Goal: Information Seeking & Learning: Learn about a topic

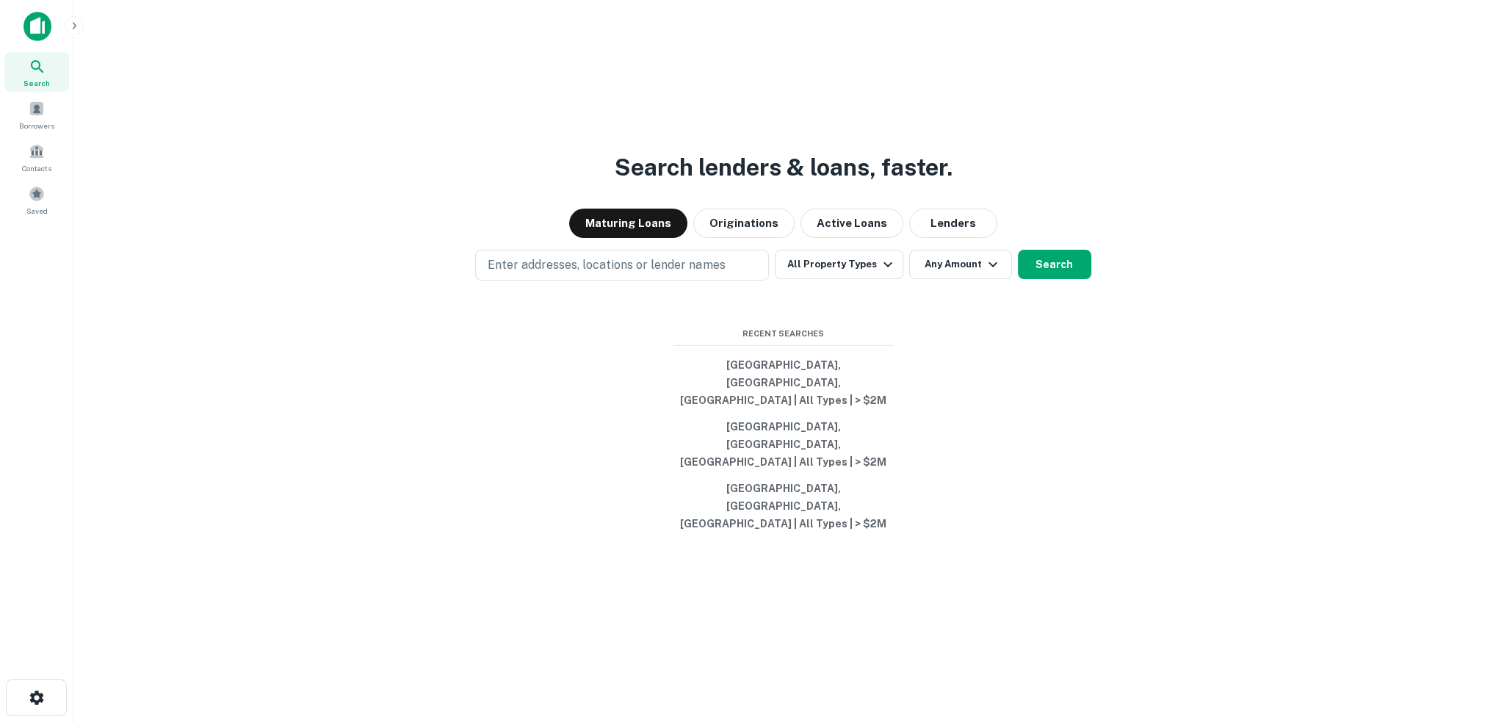
click at [355, 160] on div "Search lenders & loans, faster. Maturing Loans Originations Active Loans Lender…" at bounding box center [783, 396] width 1396 height 722
click at [653, 274] on p "Enter addresses, locations or lender names" at bounding box center [606, 265] width 237 height 18
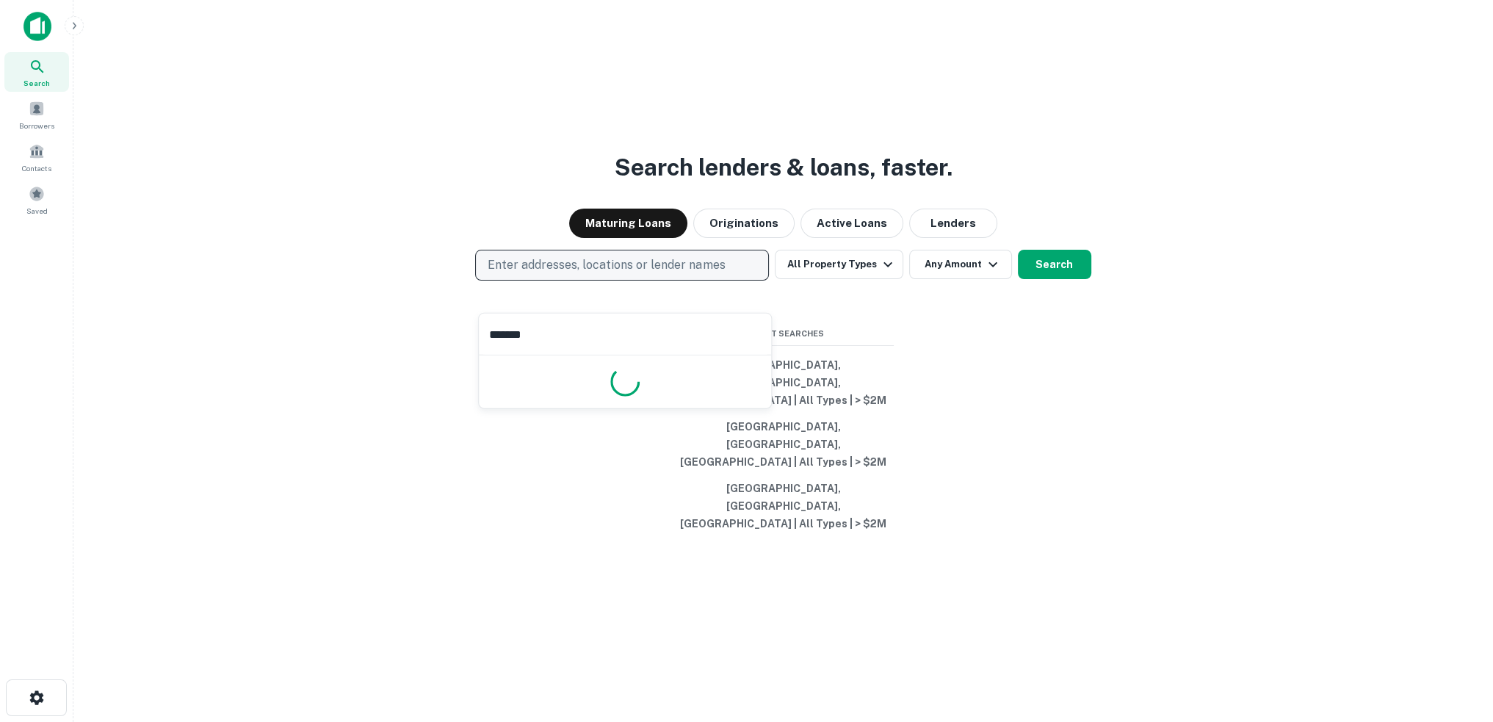
type input "********"
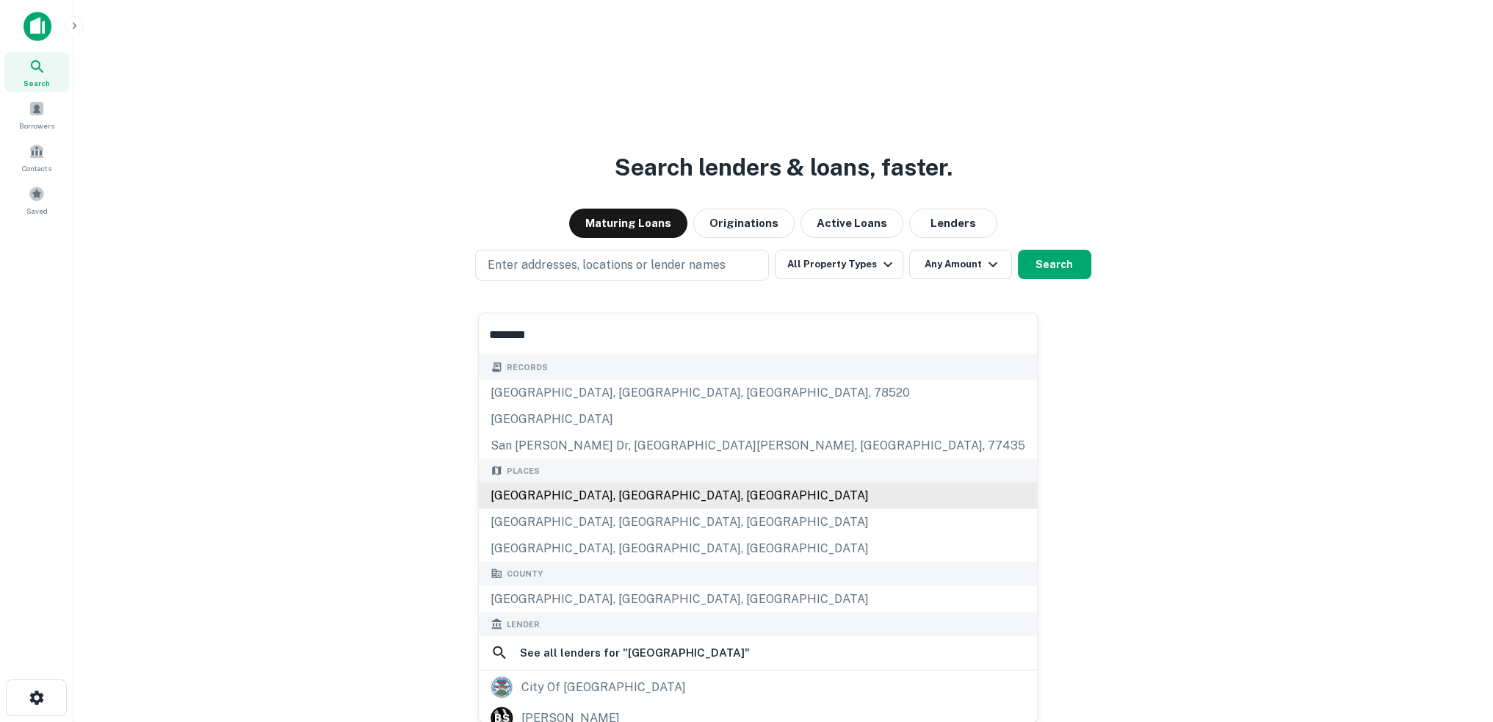
click at [576, 499] on div "Places San Bernardino, CA, USA San Bernardino County, CA, USA Rialto, CA, USA" at bounding box center [758, 510] width 558 height 104
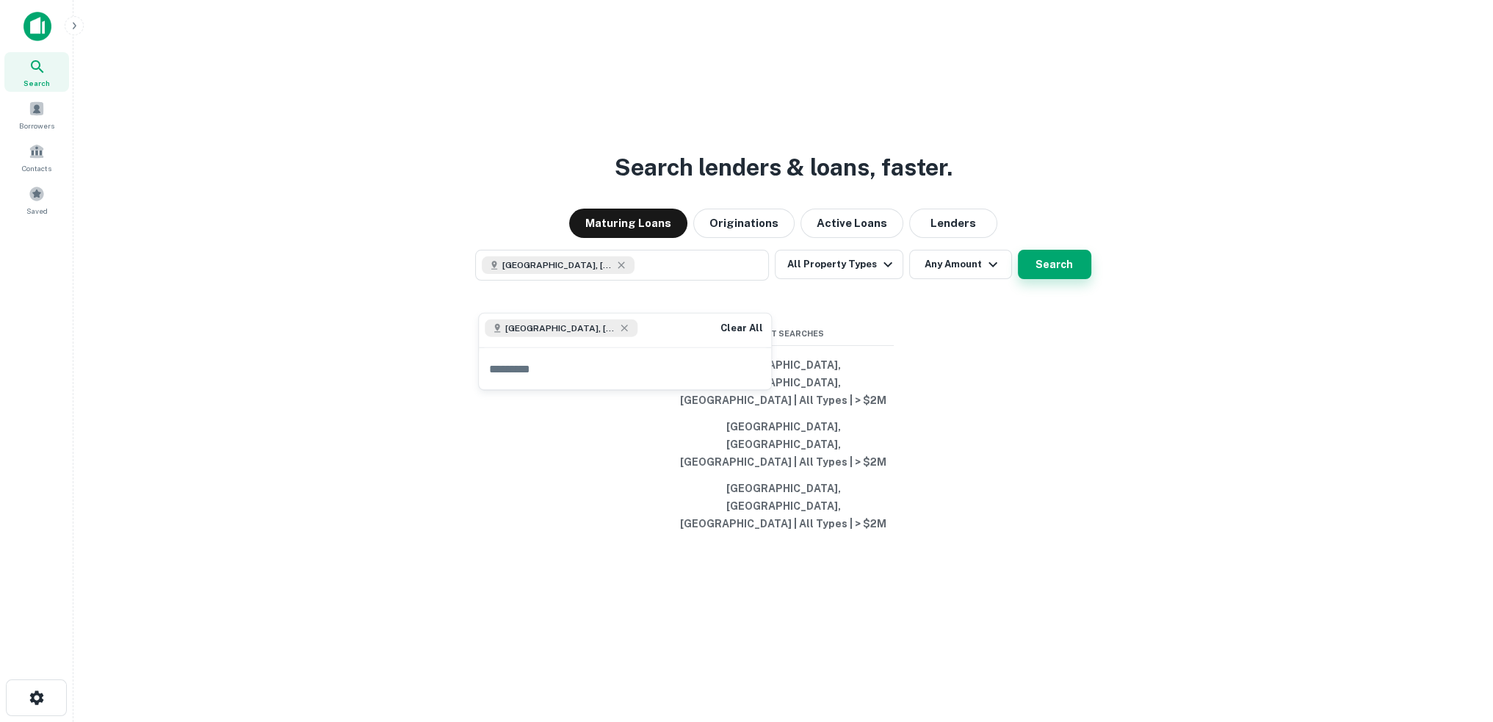
click at [1044, 279] on button "Search" at bounding box center [1054, 264] width 73 height 29
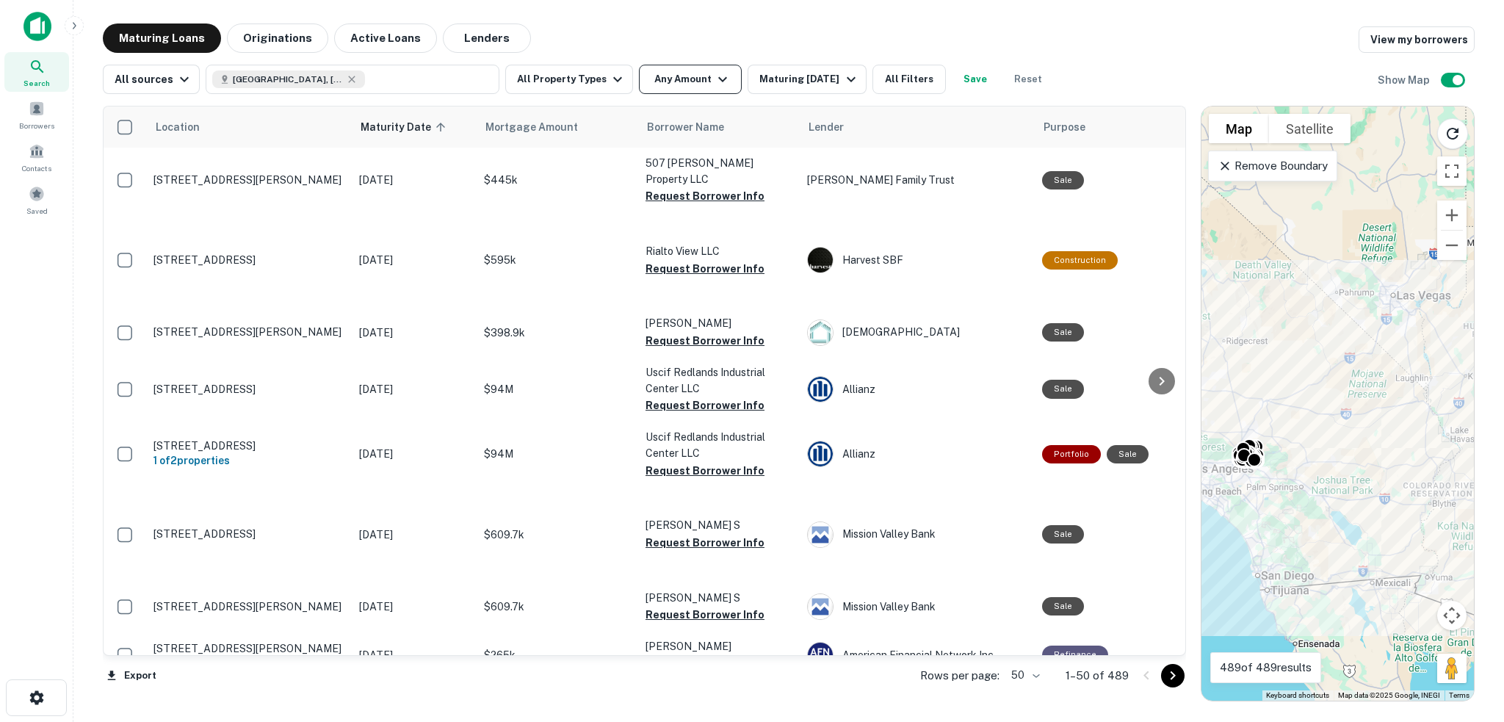
click at [676, 78] on button "Any Amount" at bounding box center [690, 79] width 103 height 29
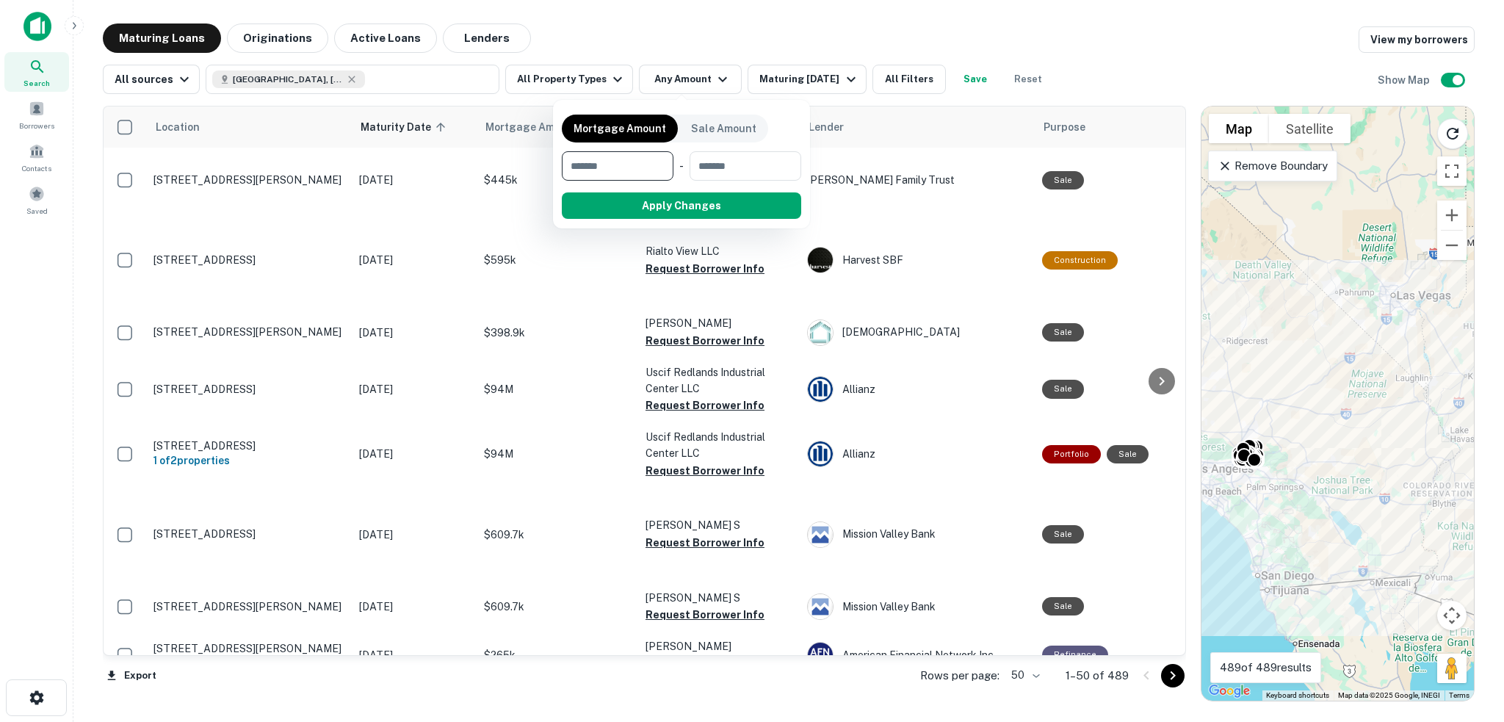
click at [633, 161] on input "number" at bounding box center [612, 165] width 101 height 29
type input "*******"
type input "********"
click at [605, 84] on div at bounding box center [752, 361] width 1504 height 722
click at [609, 84] on icon "button" at bounding box center [618, 80] width 18 height 18
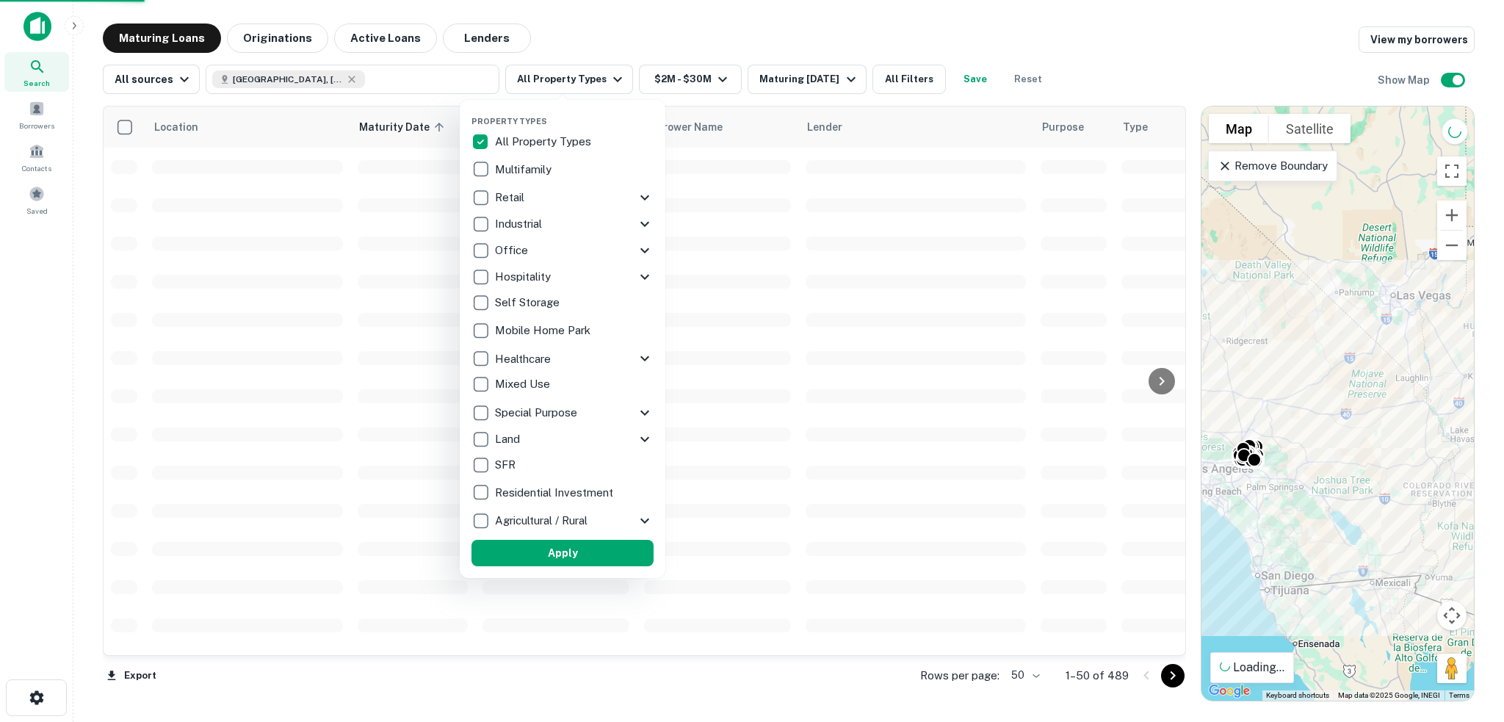
click at [495, 198] on p "Retail" at bounding box center [511, 198] width 32 height 18
click at [495, 228] on p "Industrial" at bounding box center [520, 224] width 50 height 18
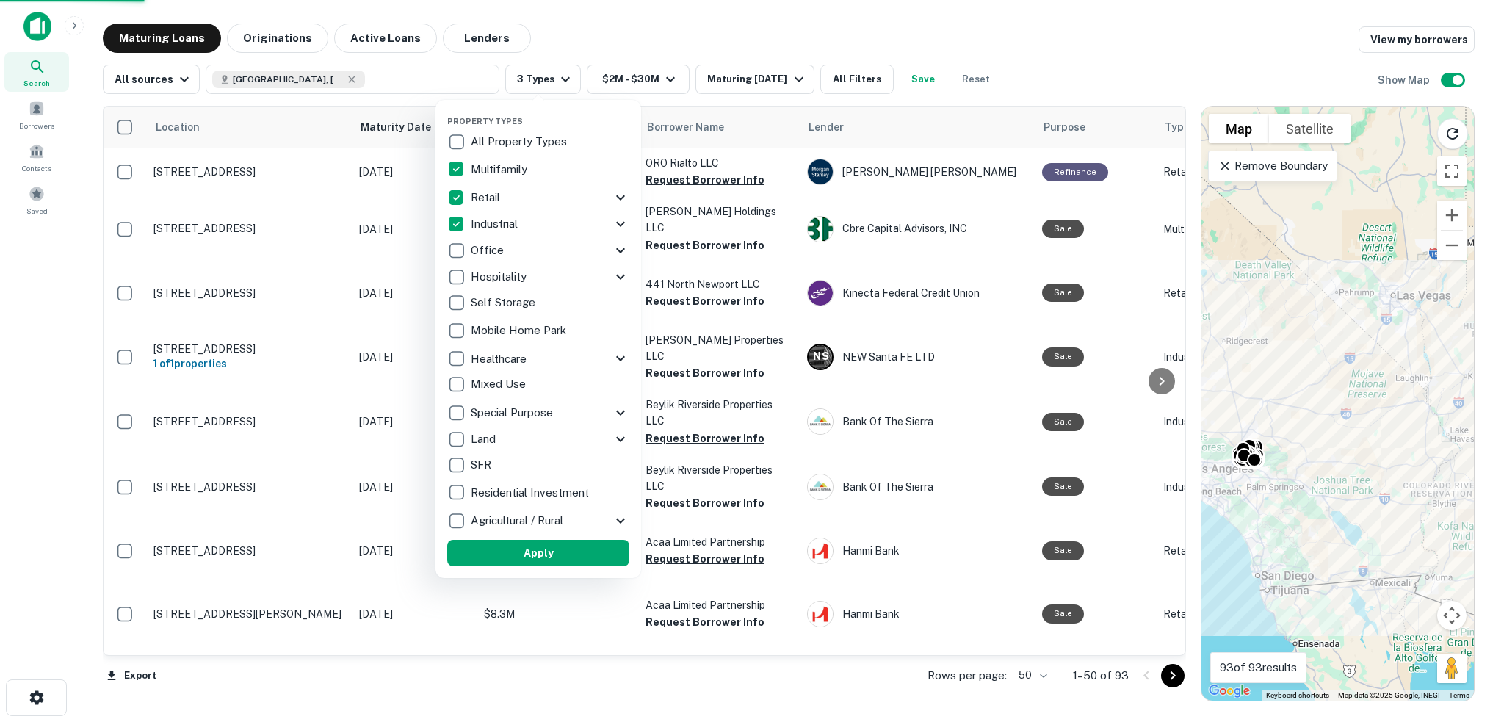
click at [481, 253] on p "Office" at bounding box center [489, 251] width 36 height 18
click at [530, 554] on button "Apply" at bounding box center [538, 553] width 182 height 26
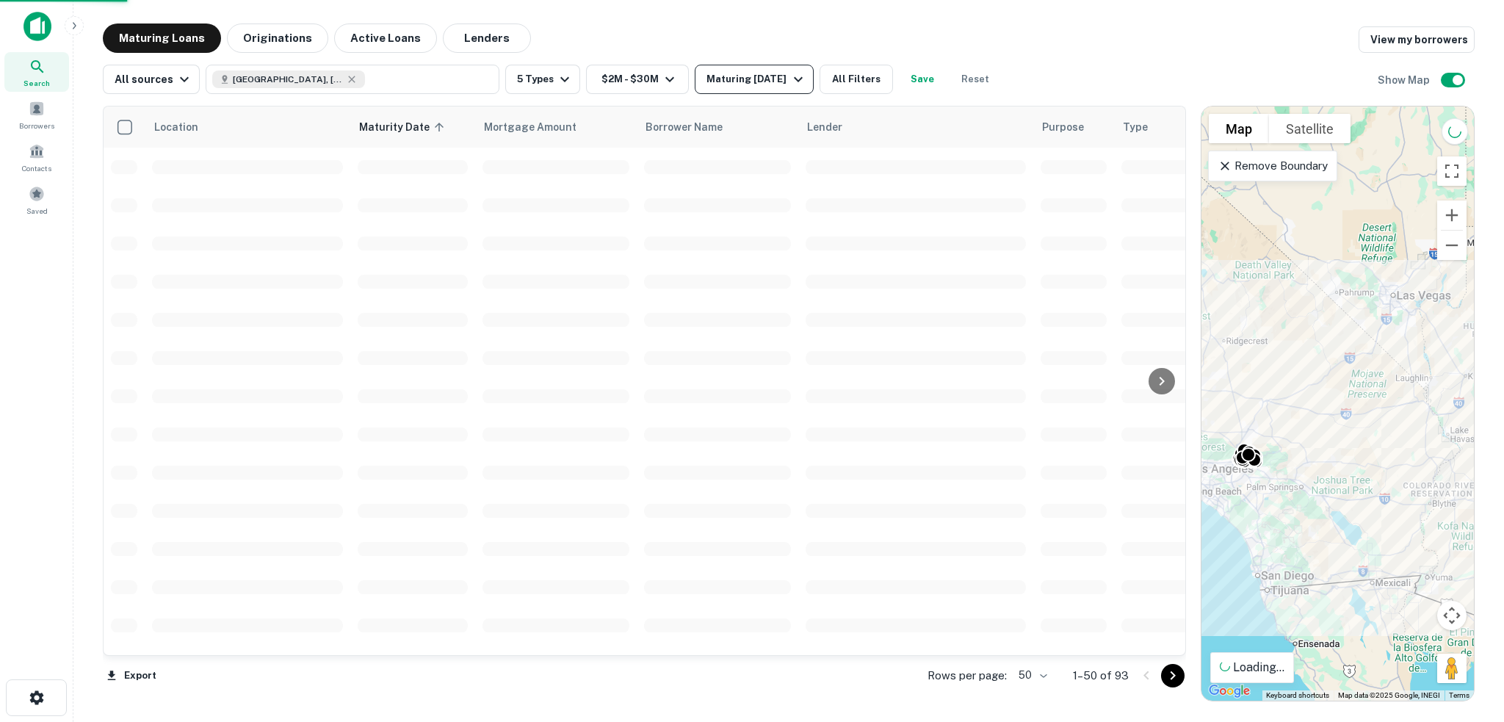
click at [795, 77] on icon "button" at bounding box center [799, 80] width 18 height 18
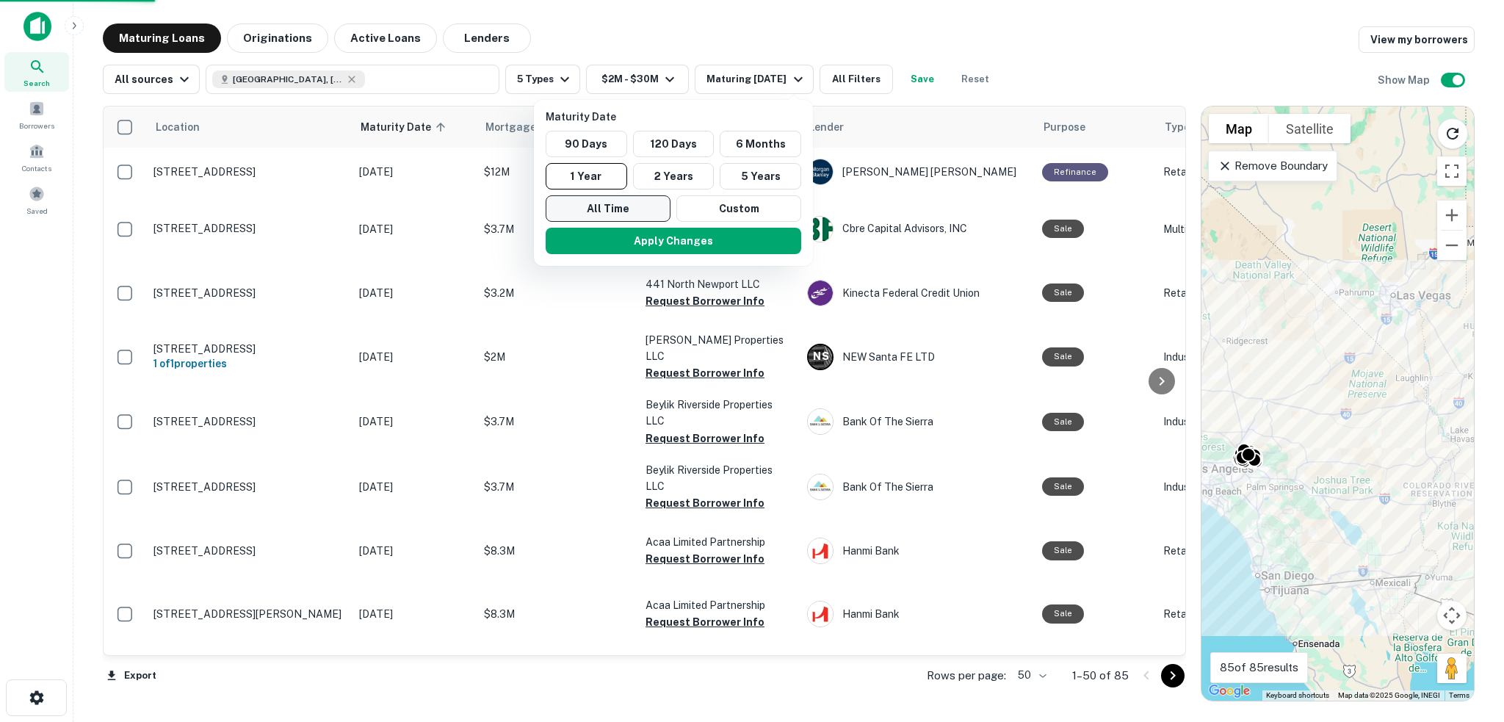
click at [638, 212] on button "All Time" at bounding box center [608, 208] width 125 height 26
click at [632, 203] on button "All Time" at bounding box center [608, 208] width 125 height 26
click at [734, 217] on button "Custom" at bounding box center [739, 208] width 125 height 26
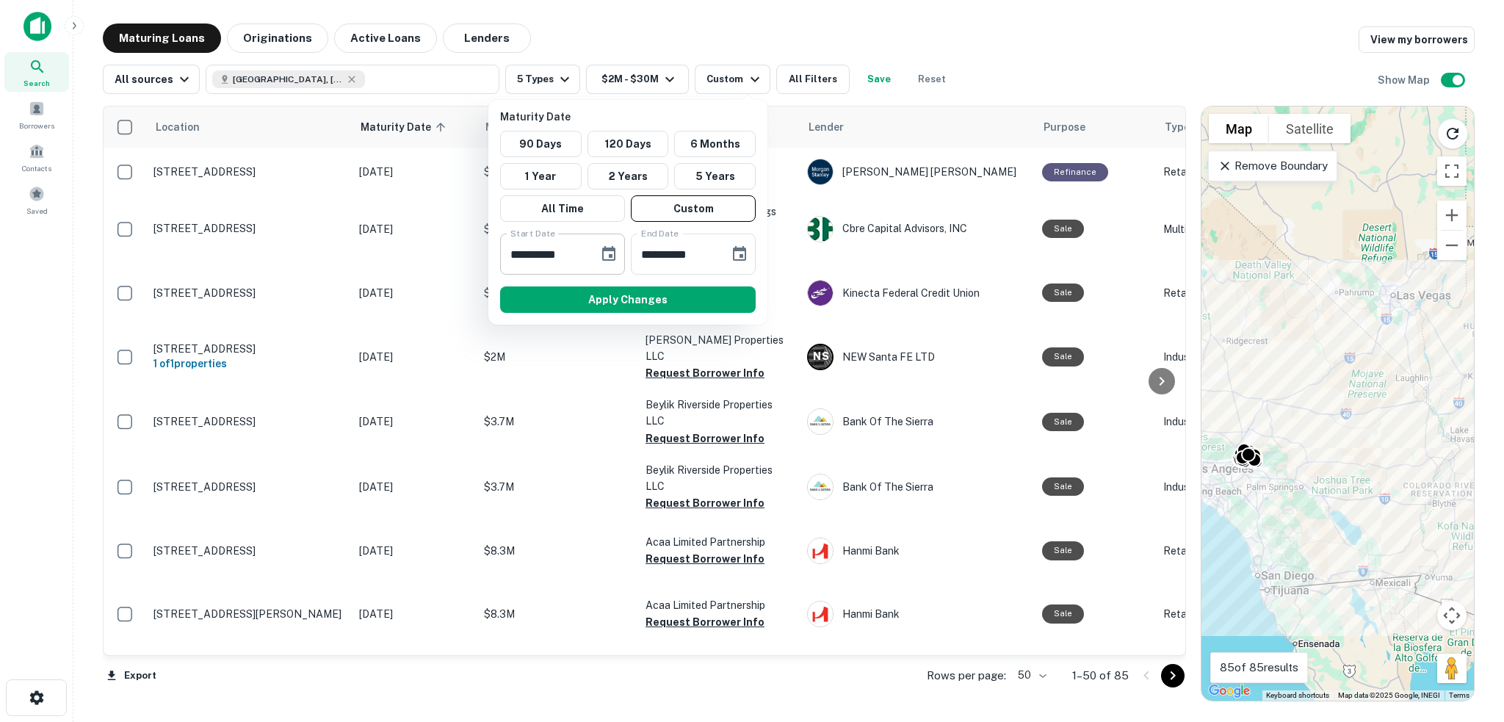
click at [582, 267] on input "**********" at bounding box center [544, 254] width 88 height 41
click at [611, 252] on icon "Choose date, selected date is Oct 14, 2025" at bounding box center [609, 254] width 18 height 18
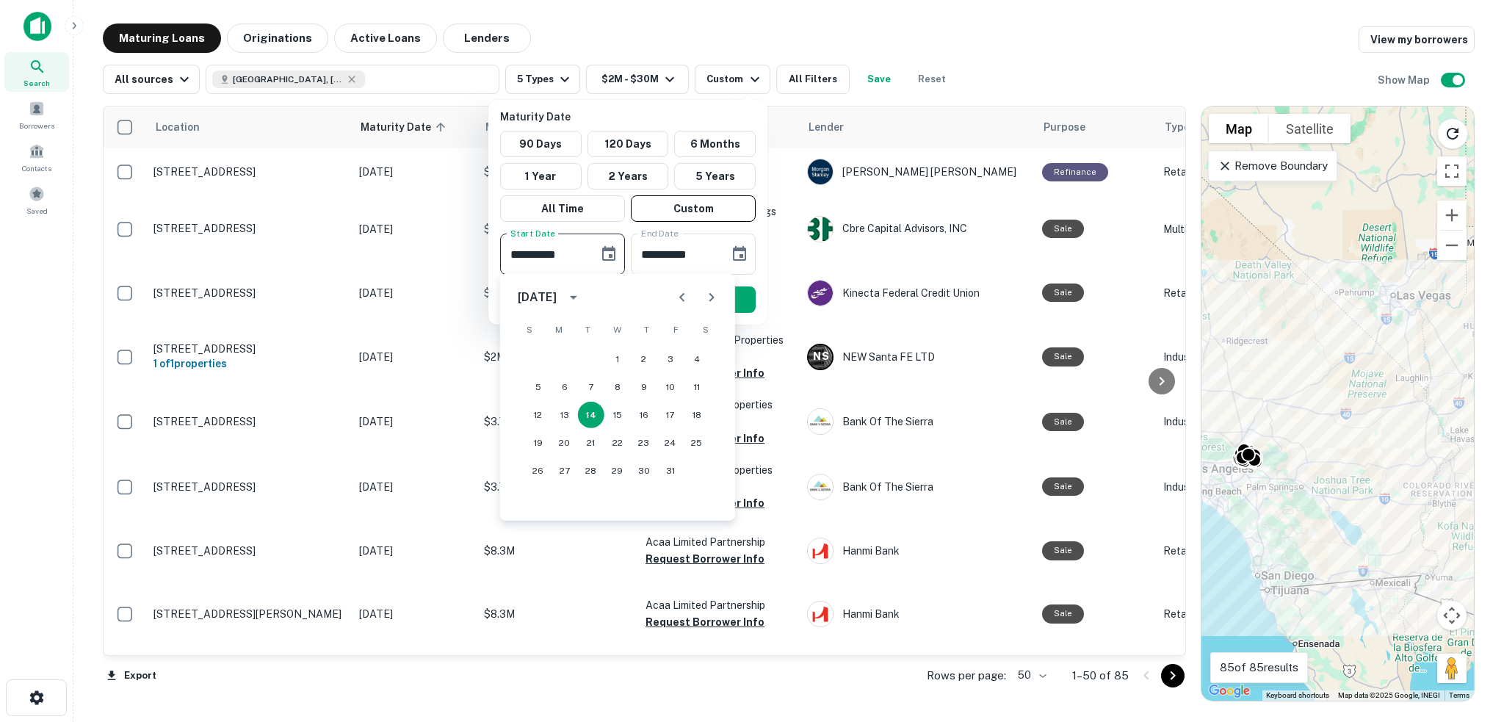
click at [706, 294] on icon "Next month" at bounding box center [712, 298] width 18 height 18
click at [565, 358] on button "1" at bounding box center [565, 359] width 26 height 26
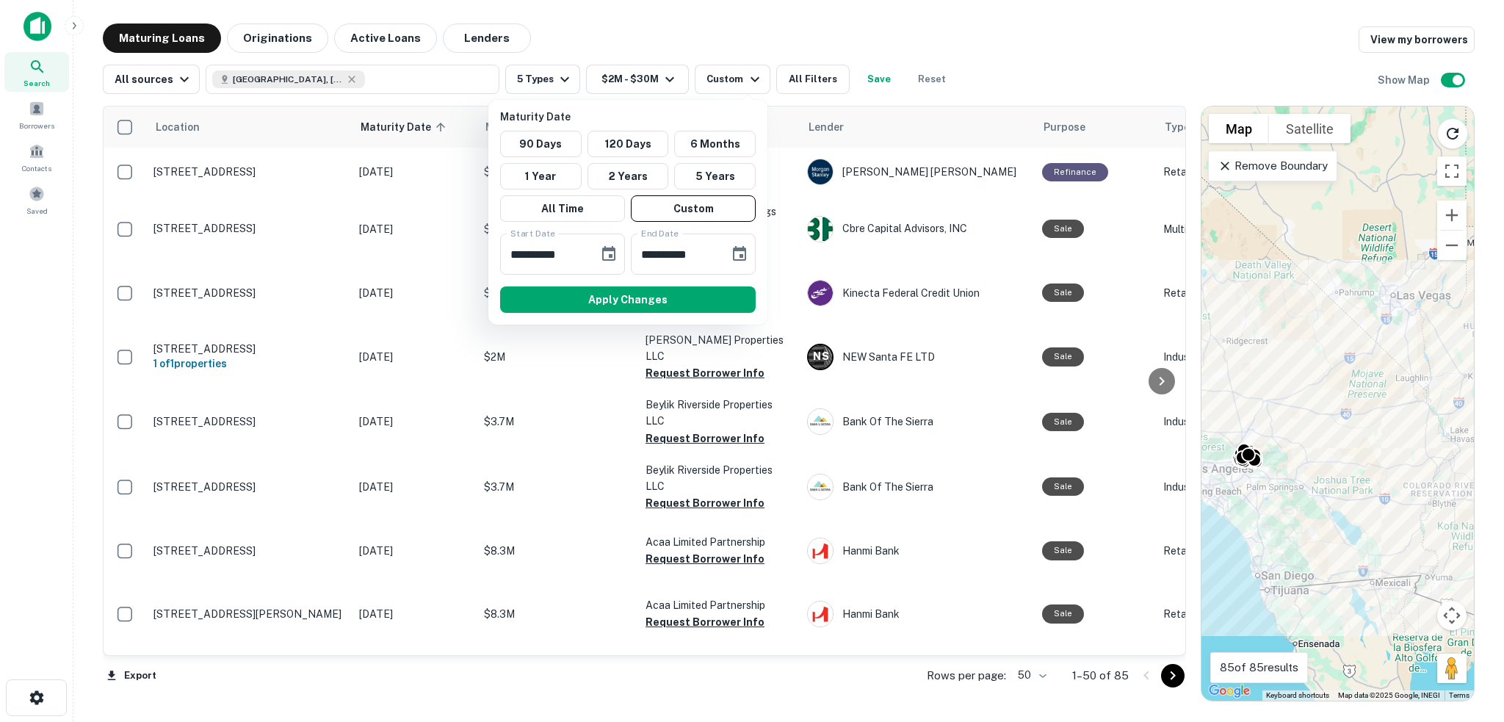
type input "**********"
click at [734, 256] on icon "Choose date, selected date is Apr 12, 2026" at bounding box center [740, 254] width 18 height 18
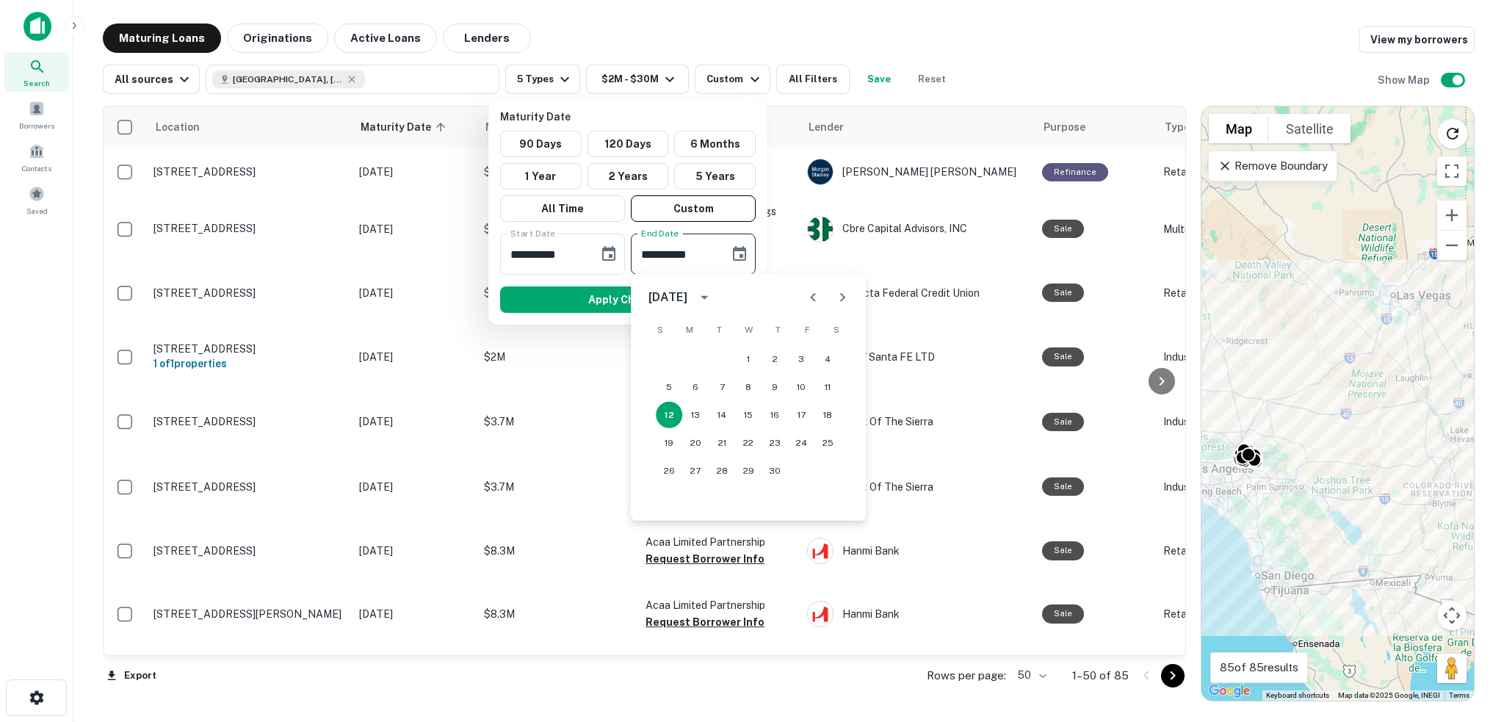
click at [848, 300] on icon "Next month" at bounding box center [843, 298] width 18 height 18
click at [838, 295] on icon "Next month" at bounding box center [843, 298] width 18 height 18
click at [802, 475] on button "31" at bounding box center [801, 471] width 26 height 26
type input "**********"
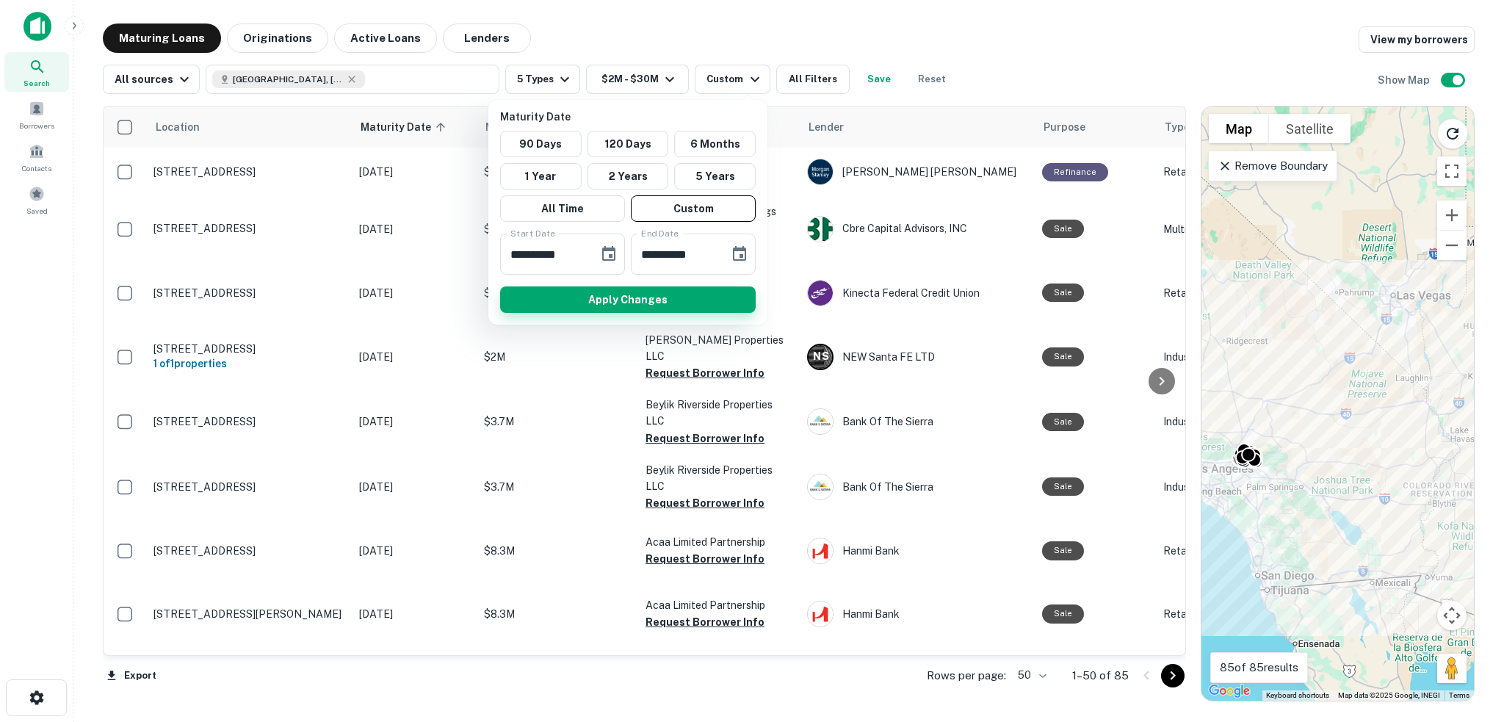
click at [627, 308] on button "Apply Changes" at bounding box center [628, 299] width 256 height 26
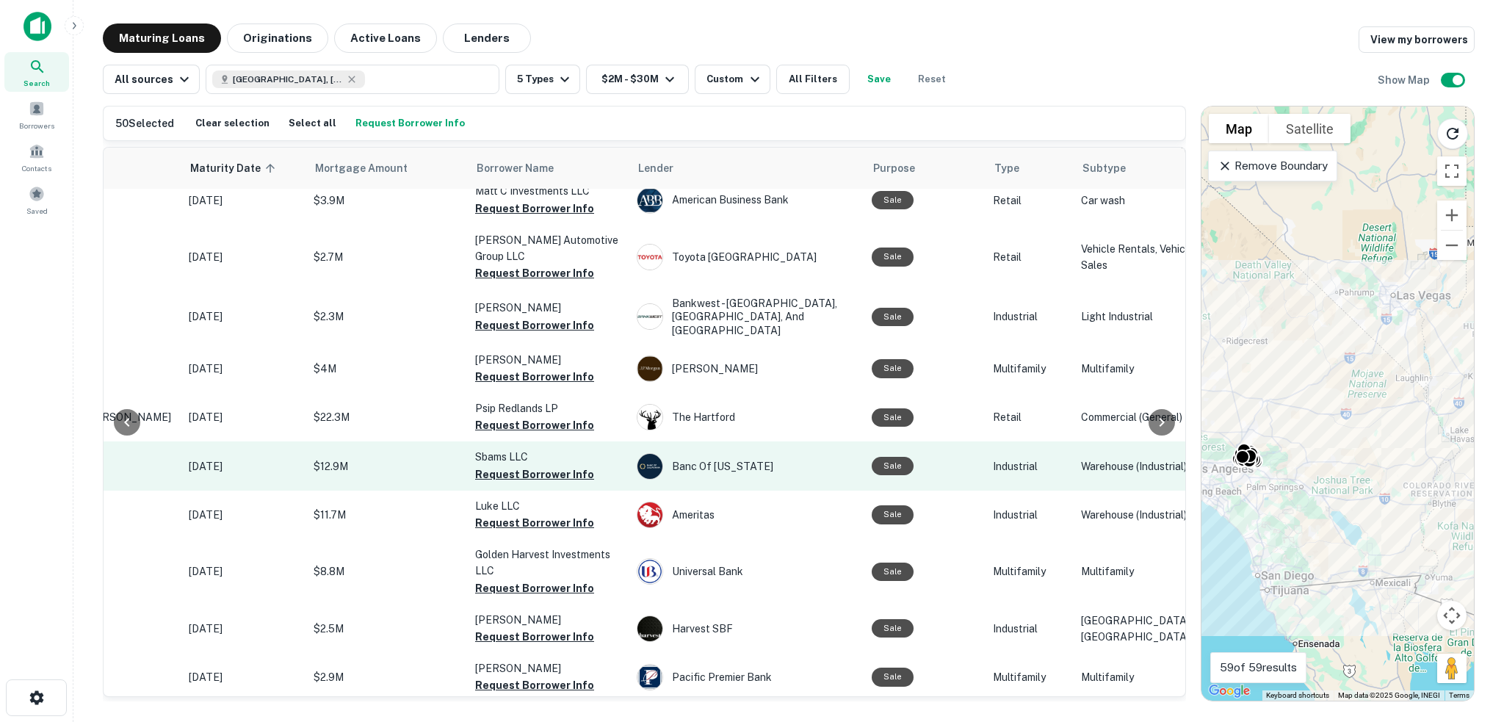
scroll to position [588, 170]
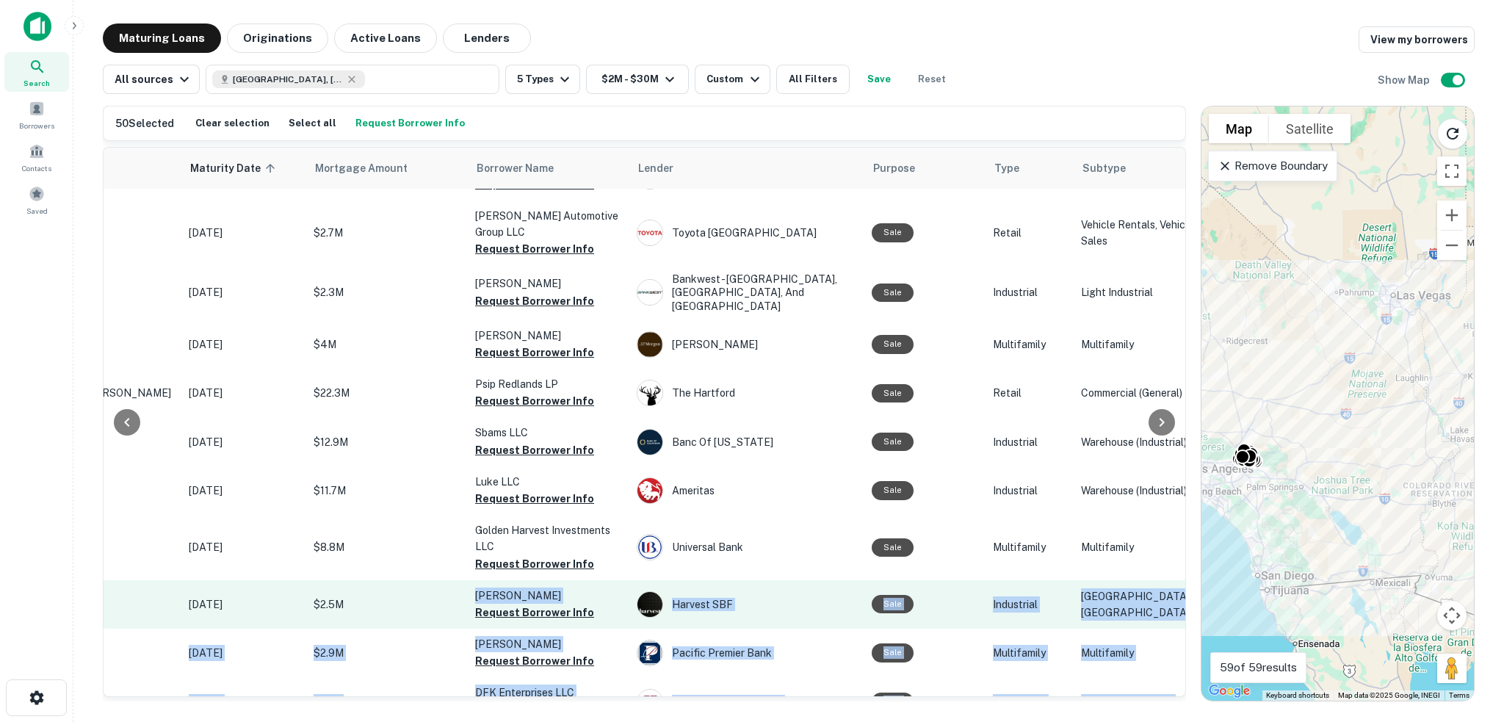
drag, startPoint x: 579, startPoint y: 698, endPoint x: 411, endPoint y: 682, distance: 168.9
click at [411, 657] on div "50 Selected Clear selection Select all Request Borrower Info Location Maturity …" at bounding box center [644, 382] width 1083 height 552
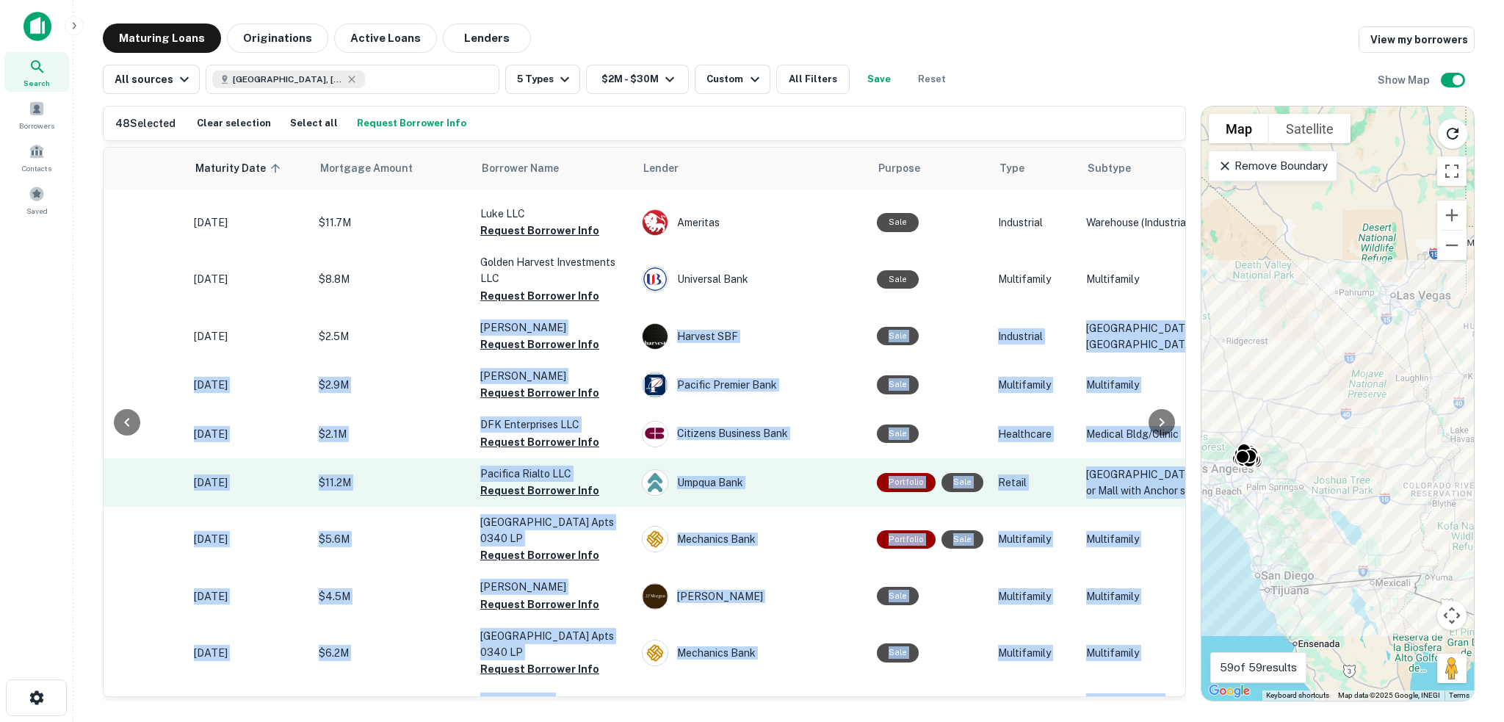
scroll to position [881, 165]
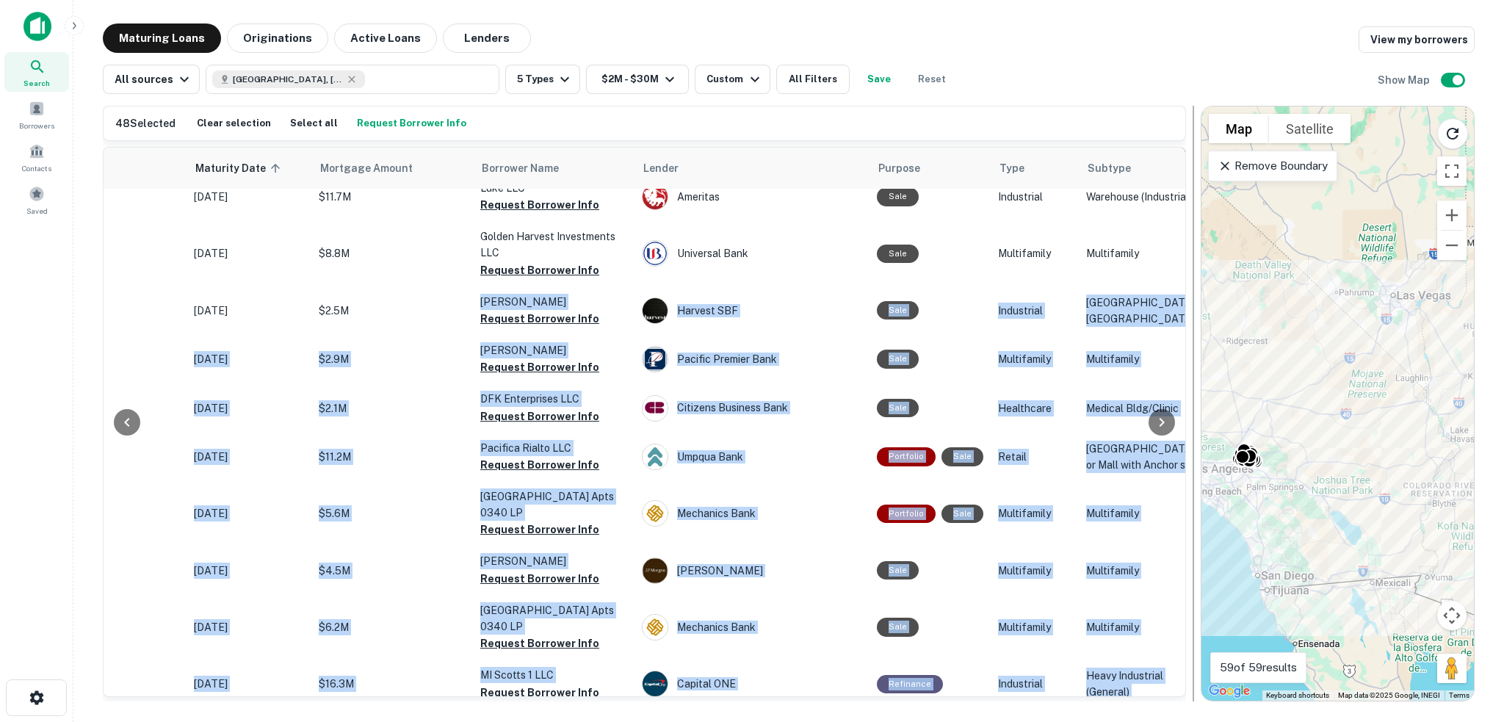
click at [1190, 233] on div at bounding box center [1193, 404] width 15 height 596
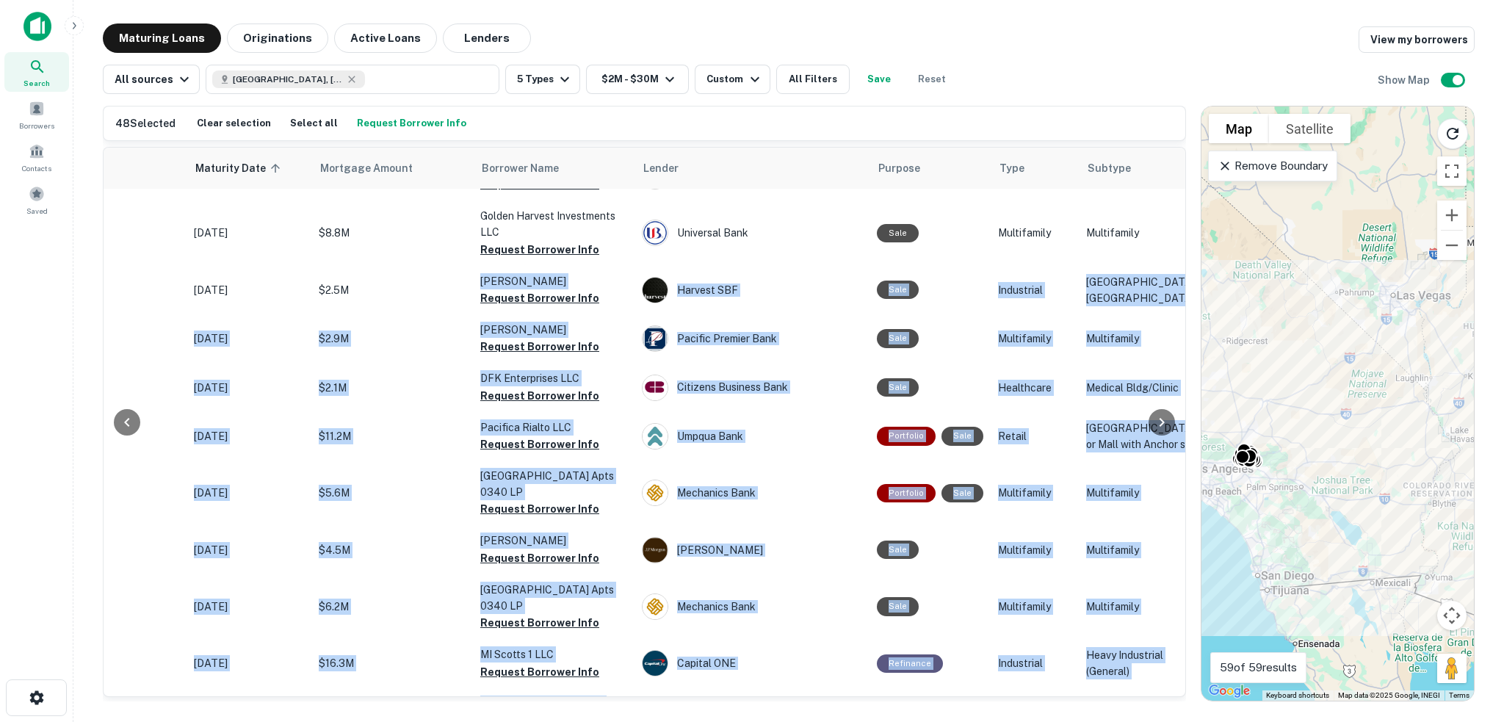
scroll to position [2314, 165]
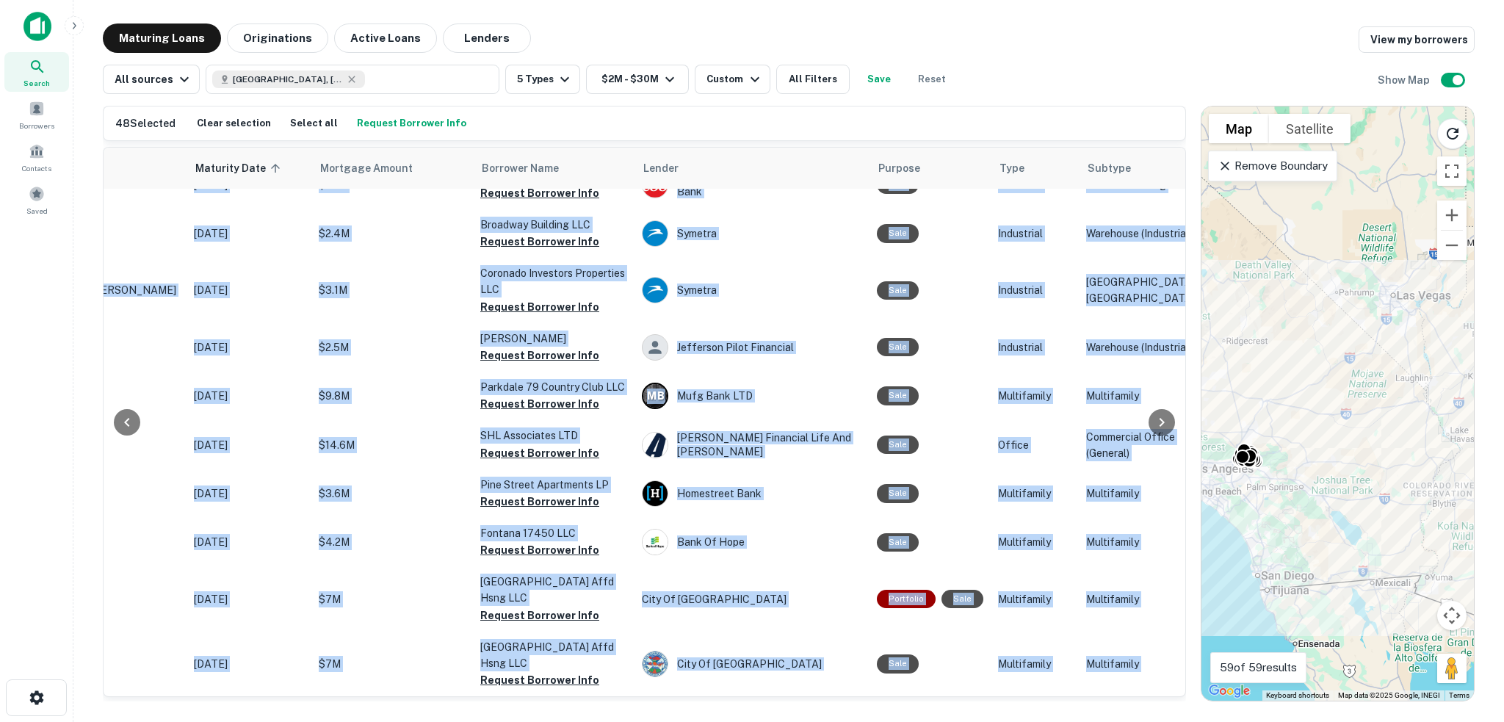
click at [1168, 667] on div at bounding box center [1161, 422] width 29 height 549
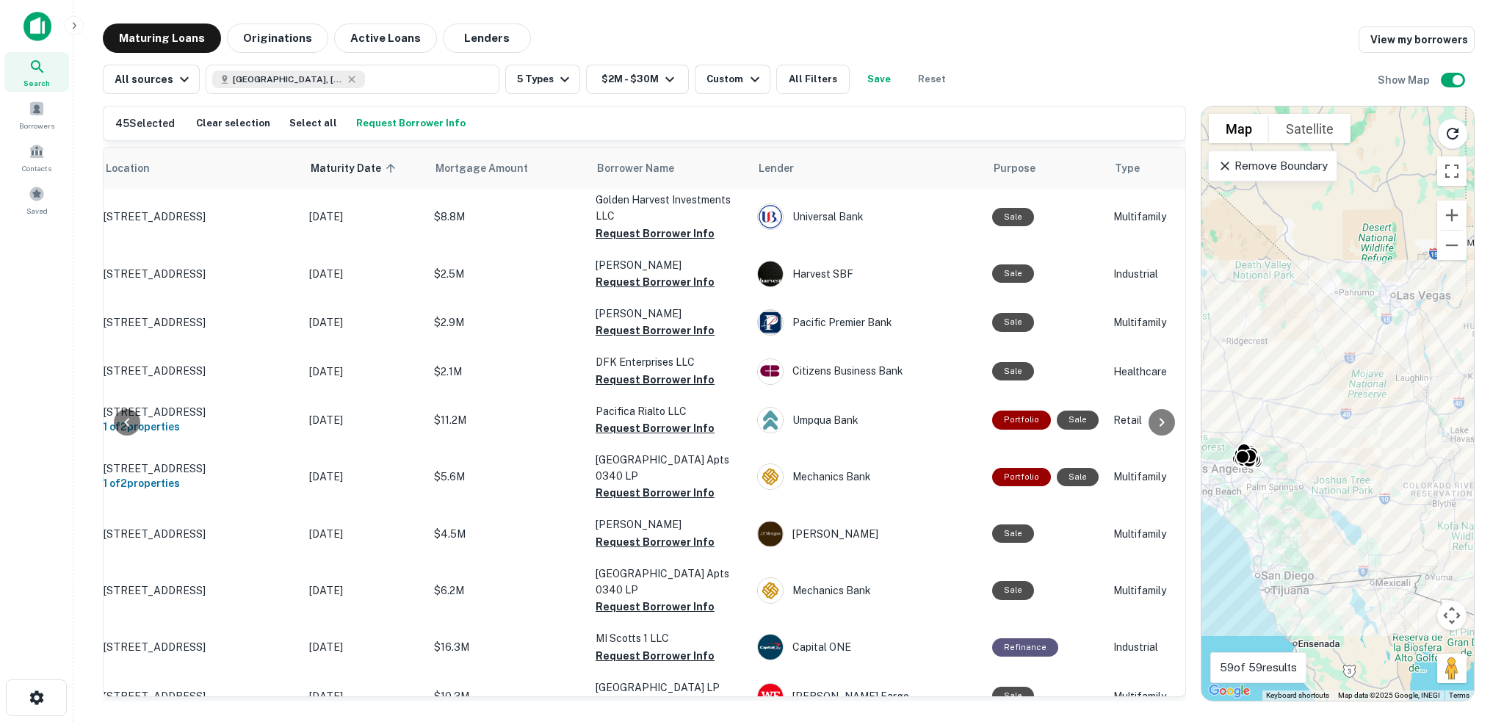
scroll to position [918, 0]
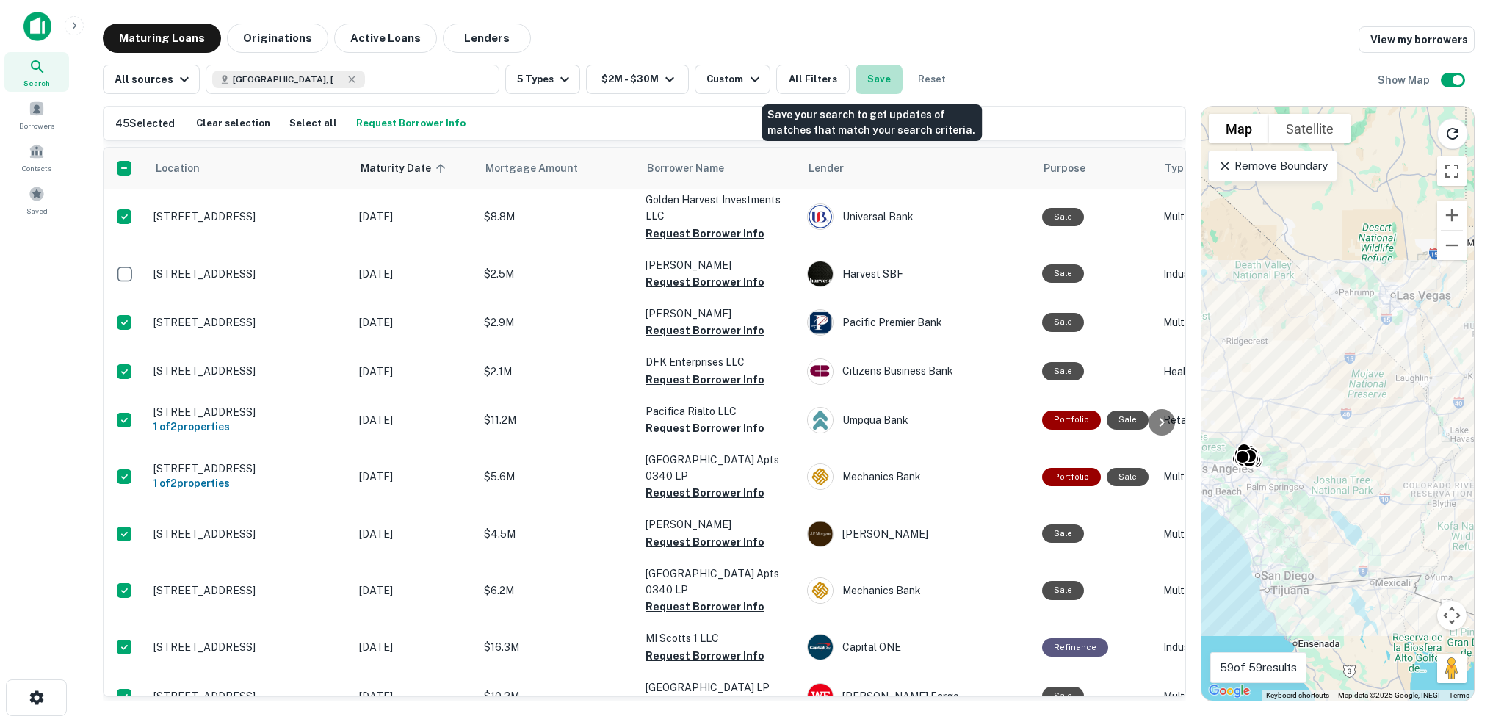
click at [865, 75] on button "Save" at bounding box center [879, 79] width 47 height 29
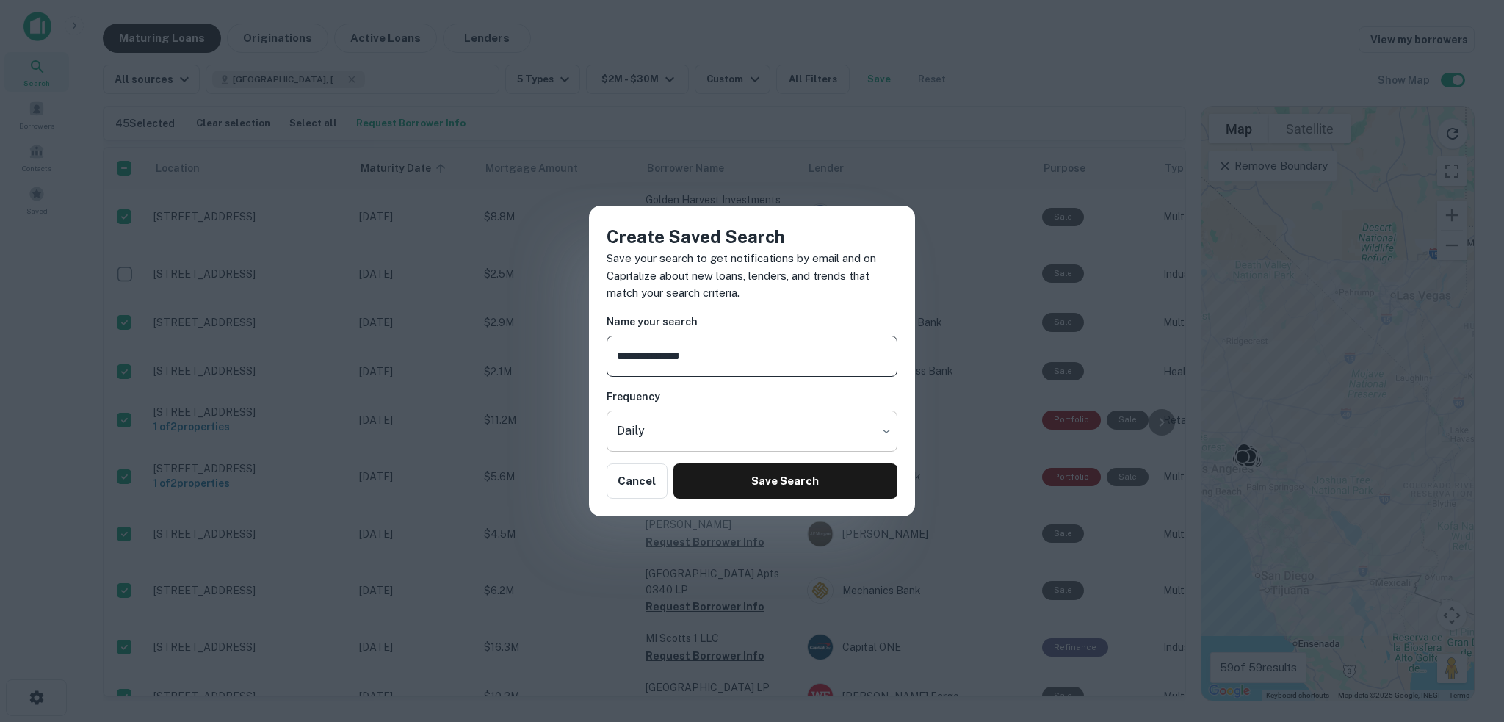
type input "**********"
click at [751, 437] on body "Search Borrowers Contacts Saved Maturing Loans Originations Active Loans Lender…" at bounding box center [752, 361] width 1504 height 722
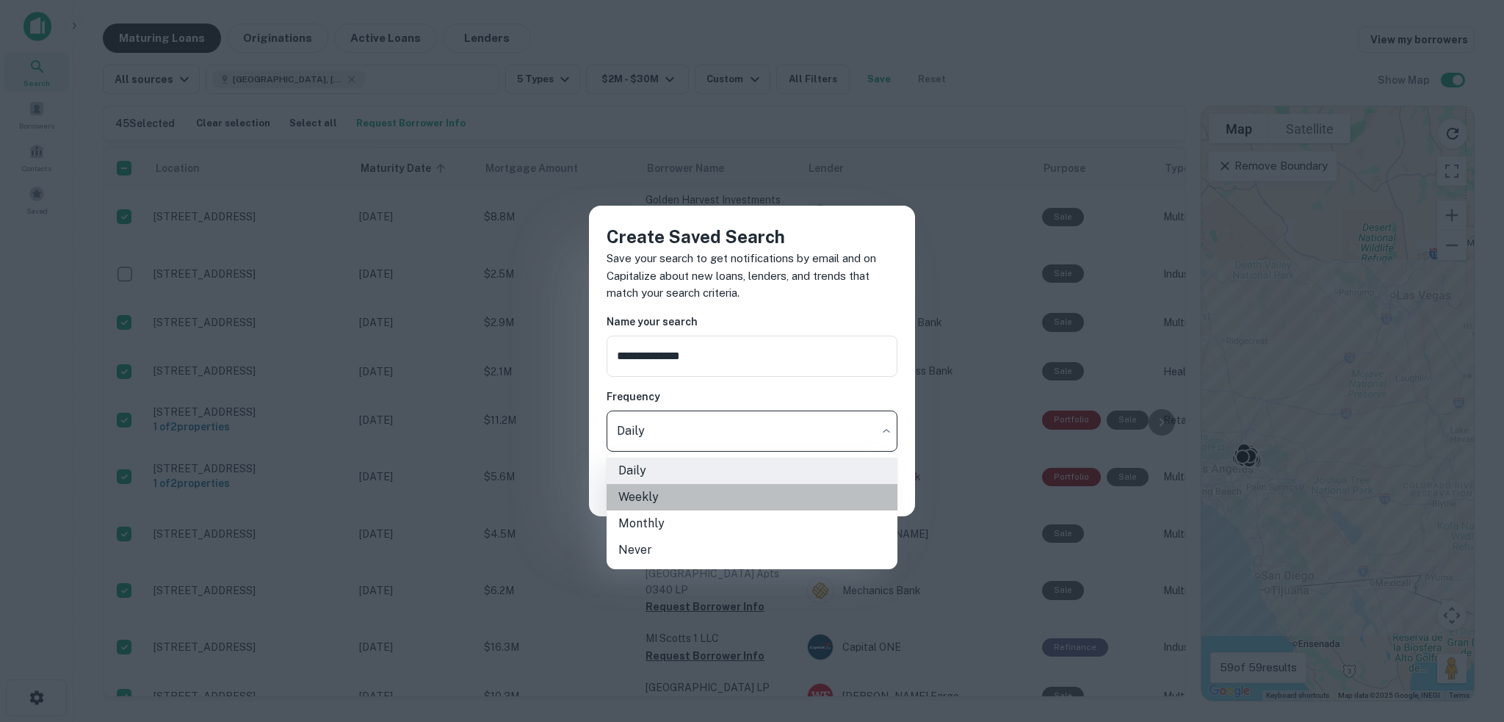
click at [732, 492] on li "Weekly" at bounding box center [752, 497] width 291 height 26
type input "******"
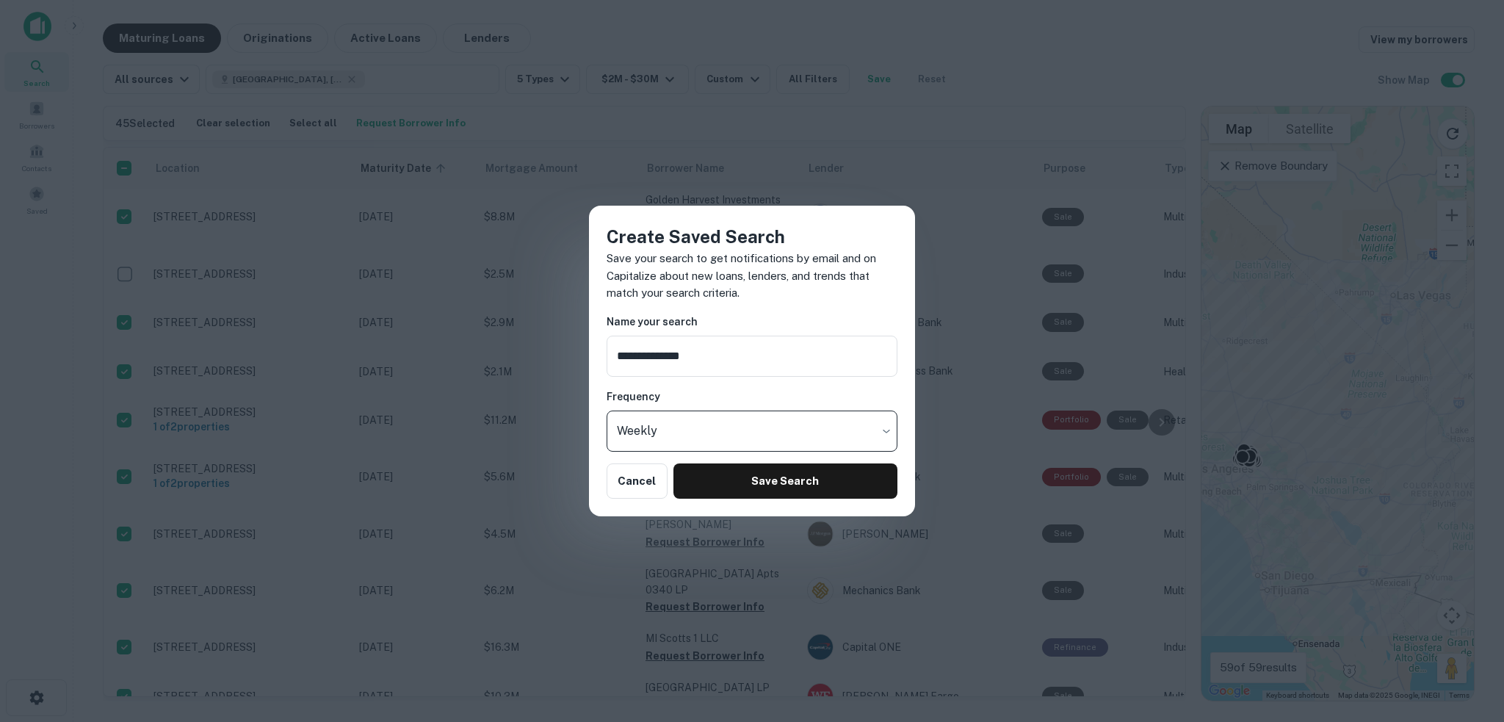
click at [782, 497] on button "Save Search" at bounding box center [786, 480] width 224 height 35
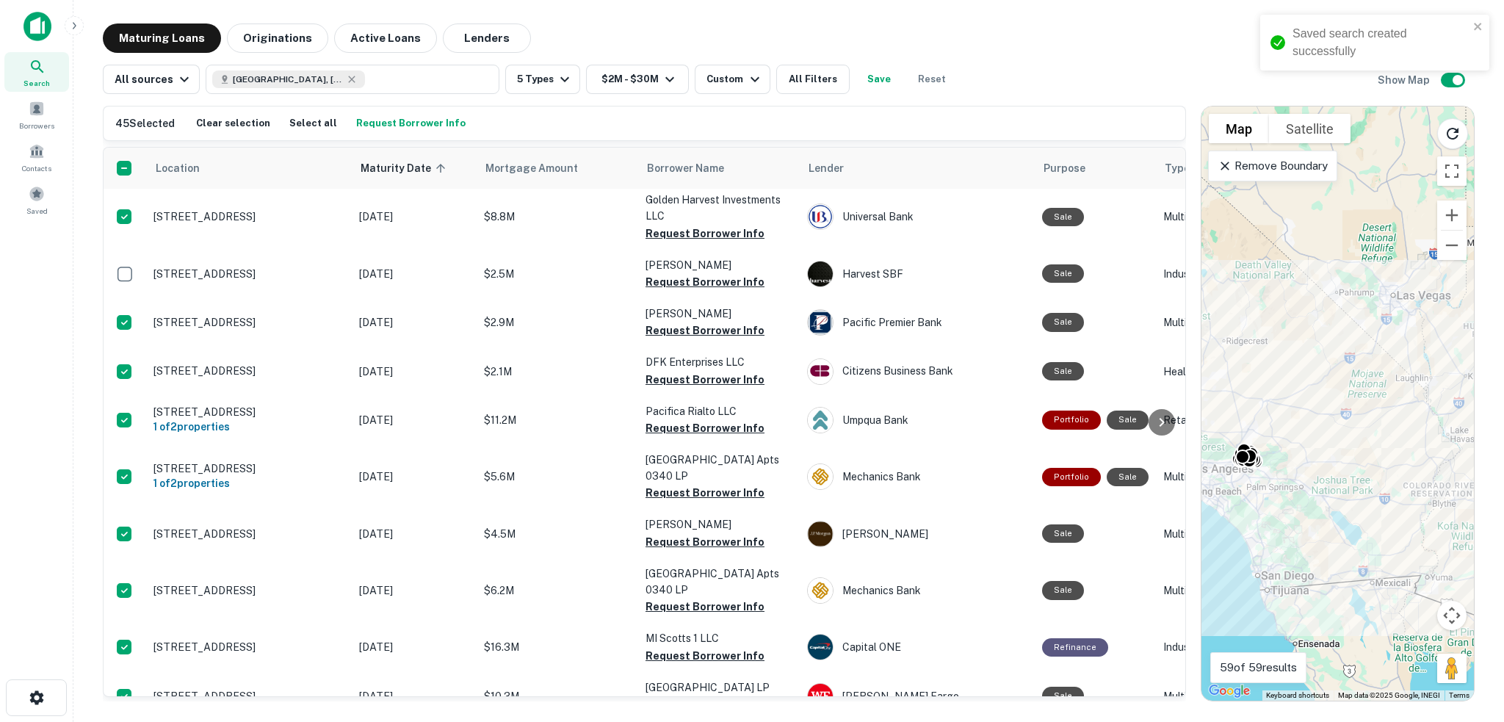
click at [400, 120] on button "Request Borrower Info" at bounding box center [411, 123] width 117 height 22
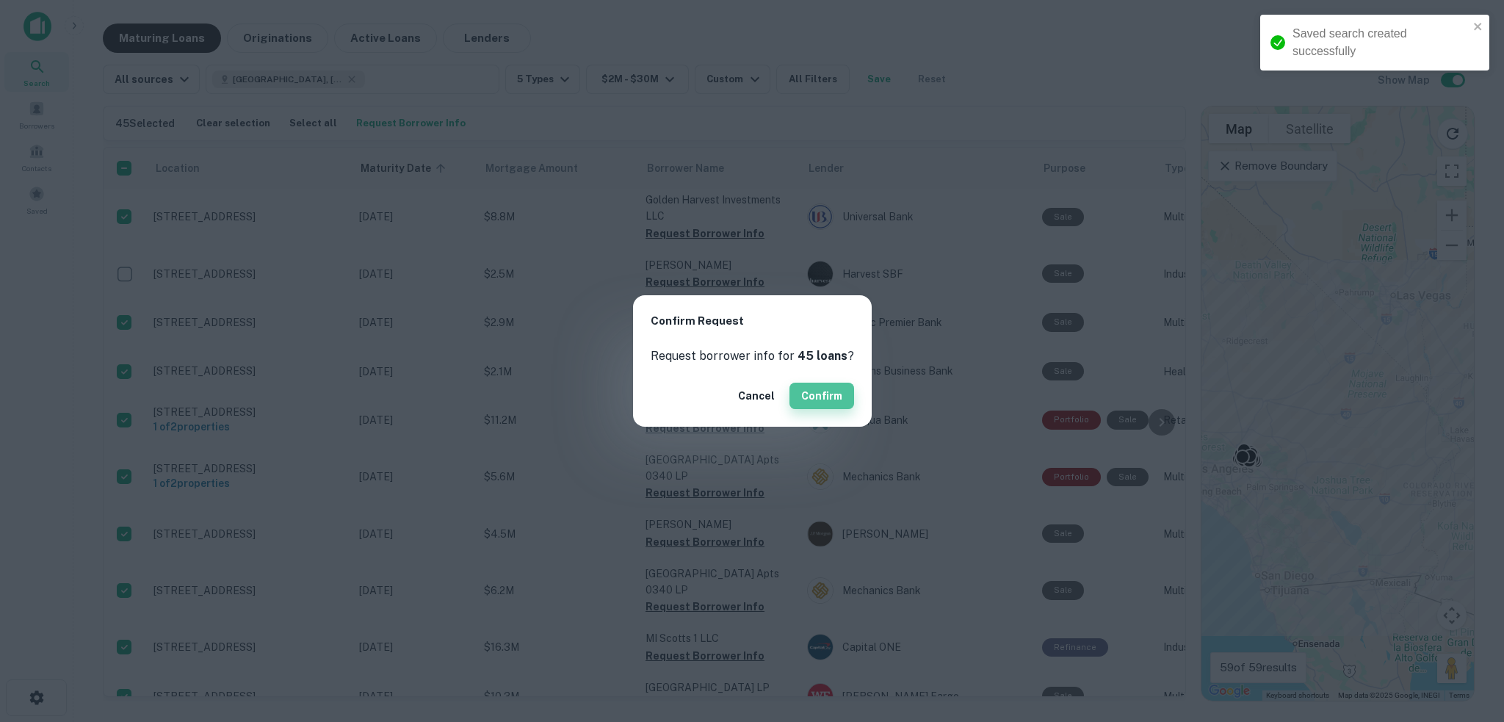
click at [828, 391] on button "Confirm" at bounding box center [822, 396] width 65 height 26
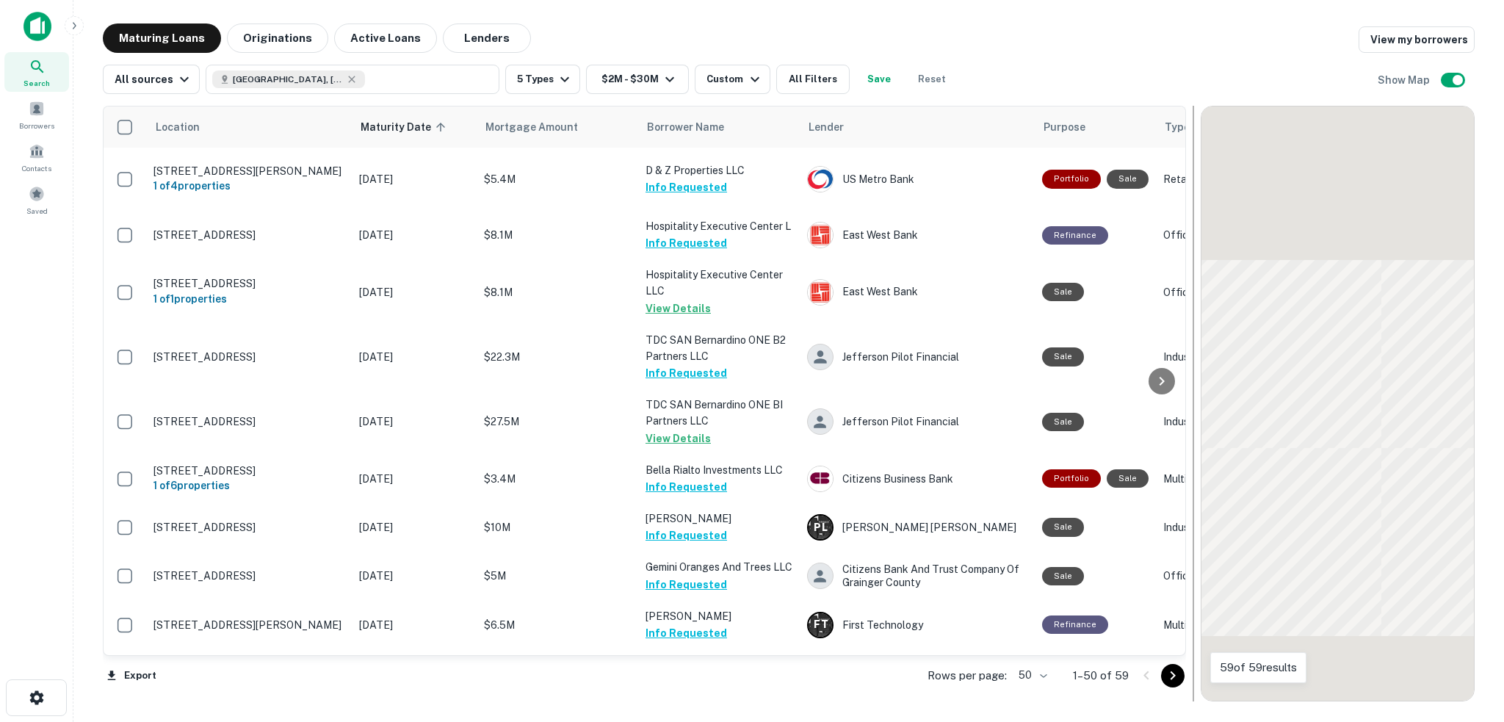
scroll to position [918, 0]
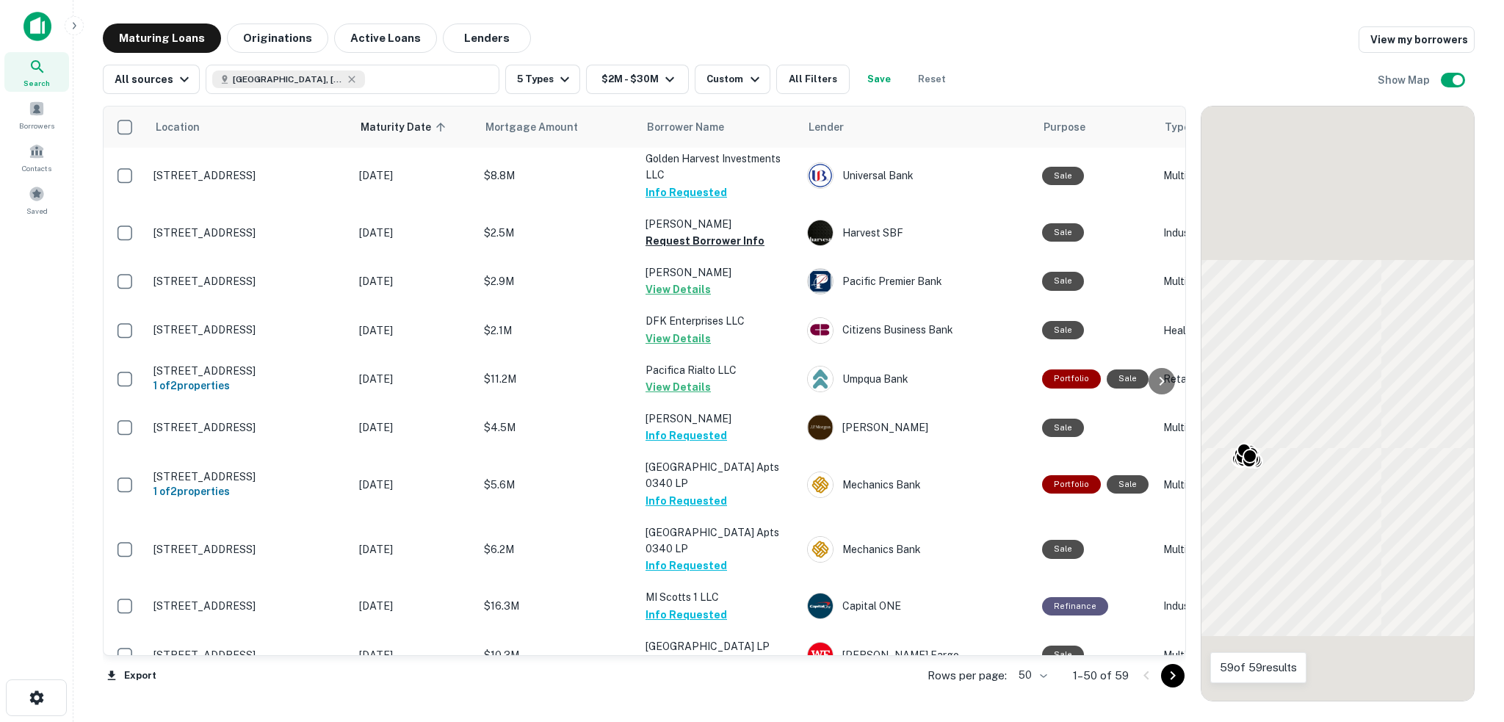
click at [1175, 675] on icon "Go to next page" at bounding box center [1173, 676] width 18 height 18
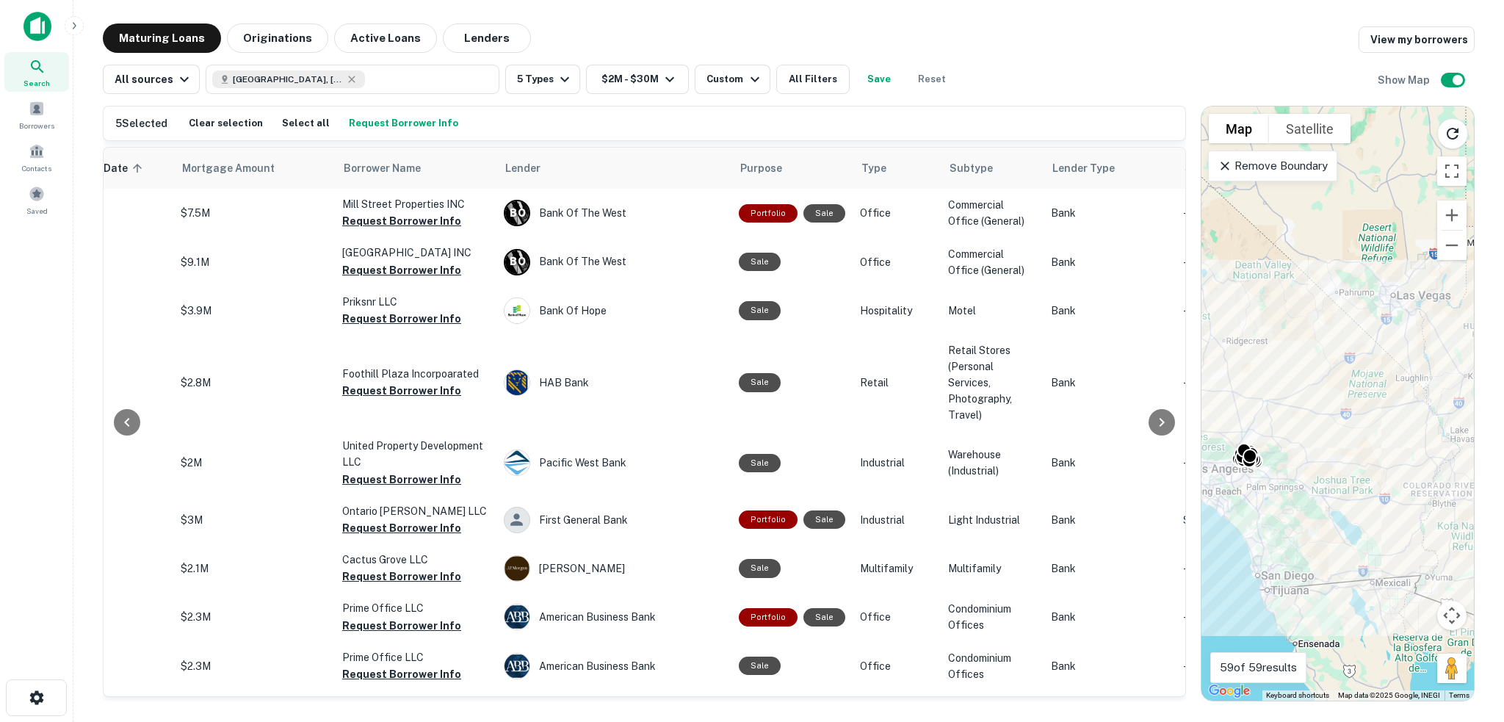
scroll to position [22, 0]
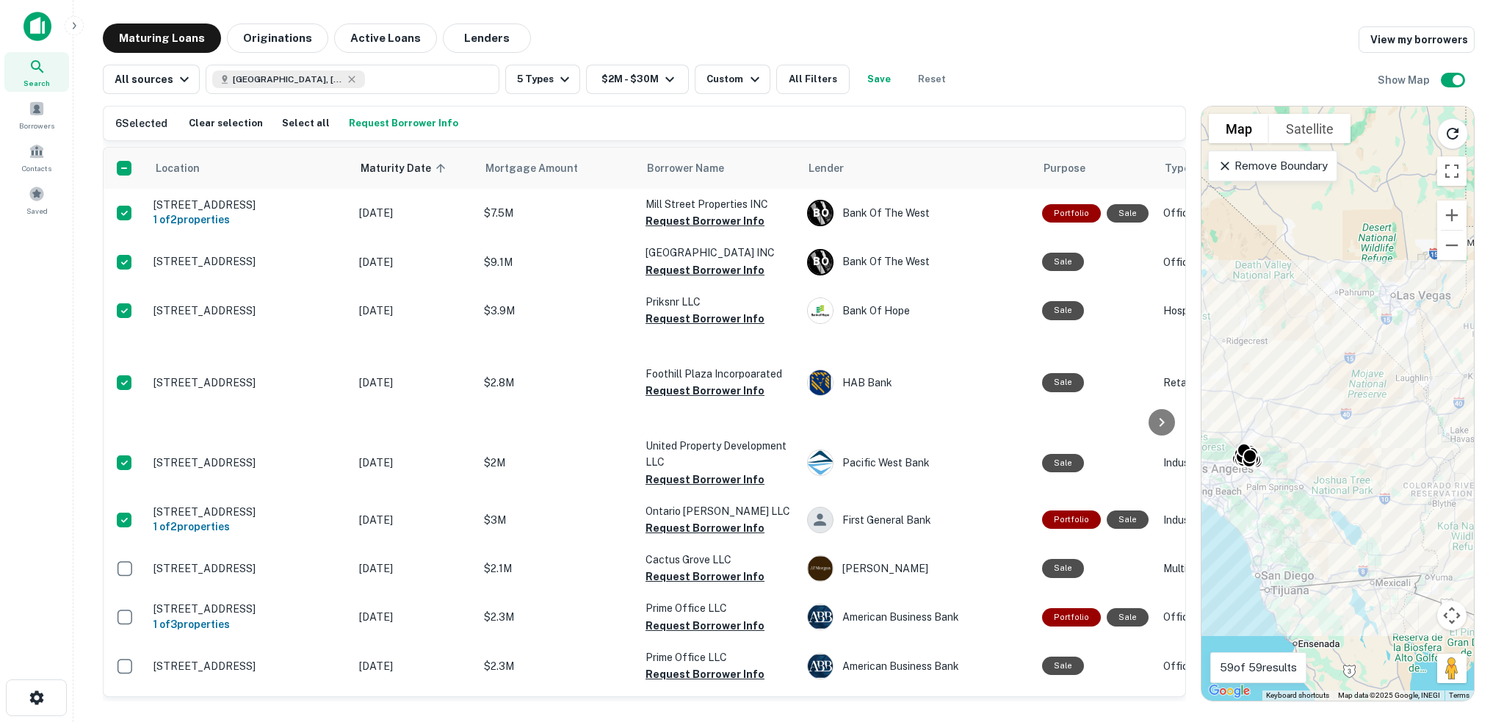
click at [401, 126] on button "Request Borrower Info" at bounding box center [403, 123] width 117 height 22
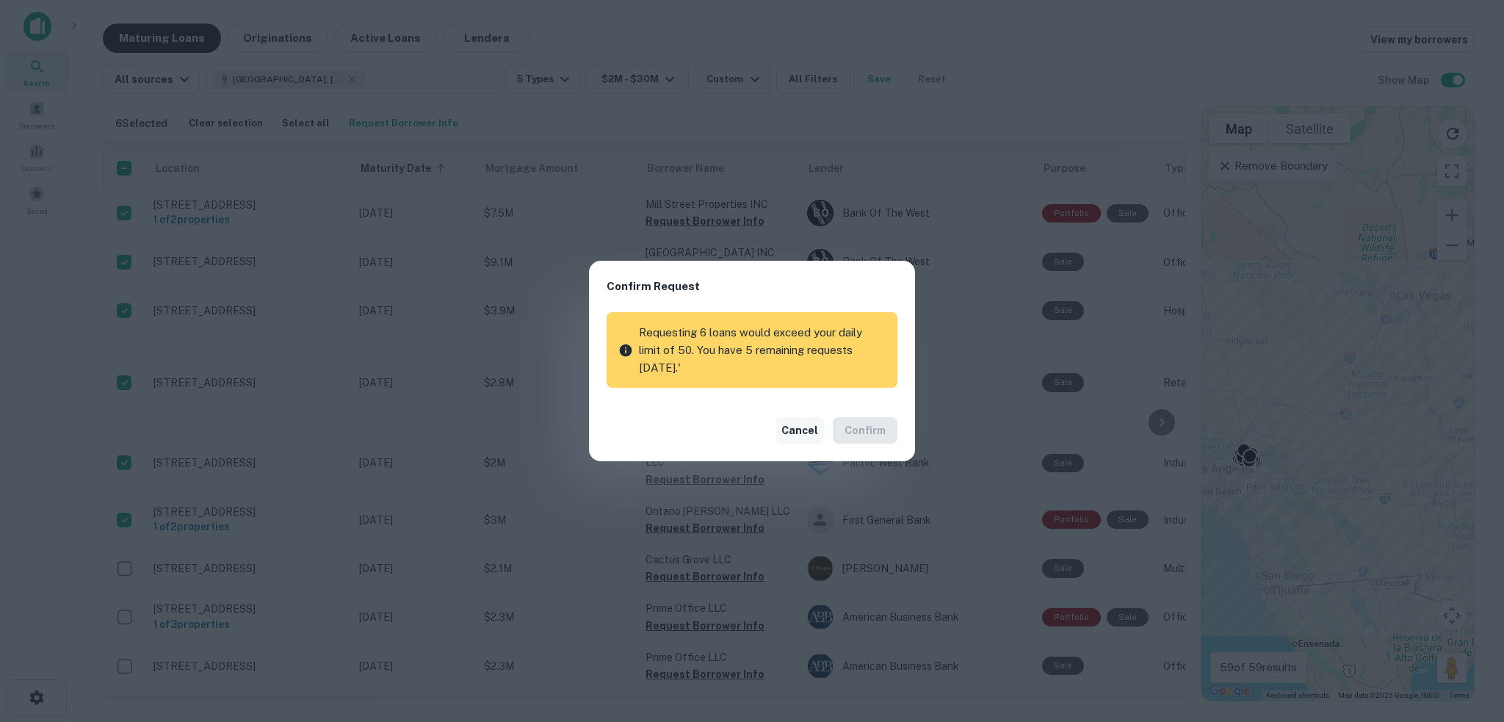
click at [799, 436] on button "Cancel" at bounding box center [800, 430] width 48 height 26
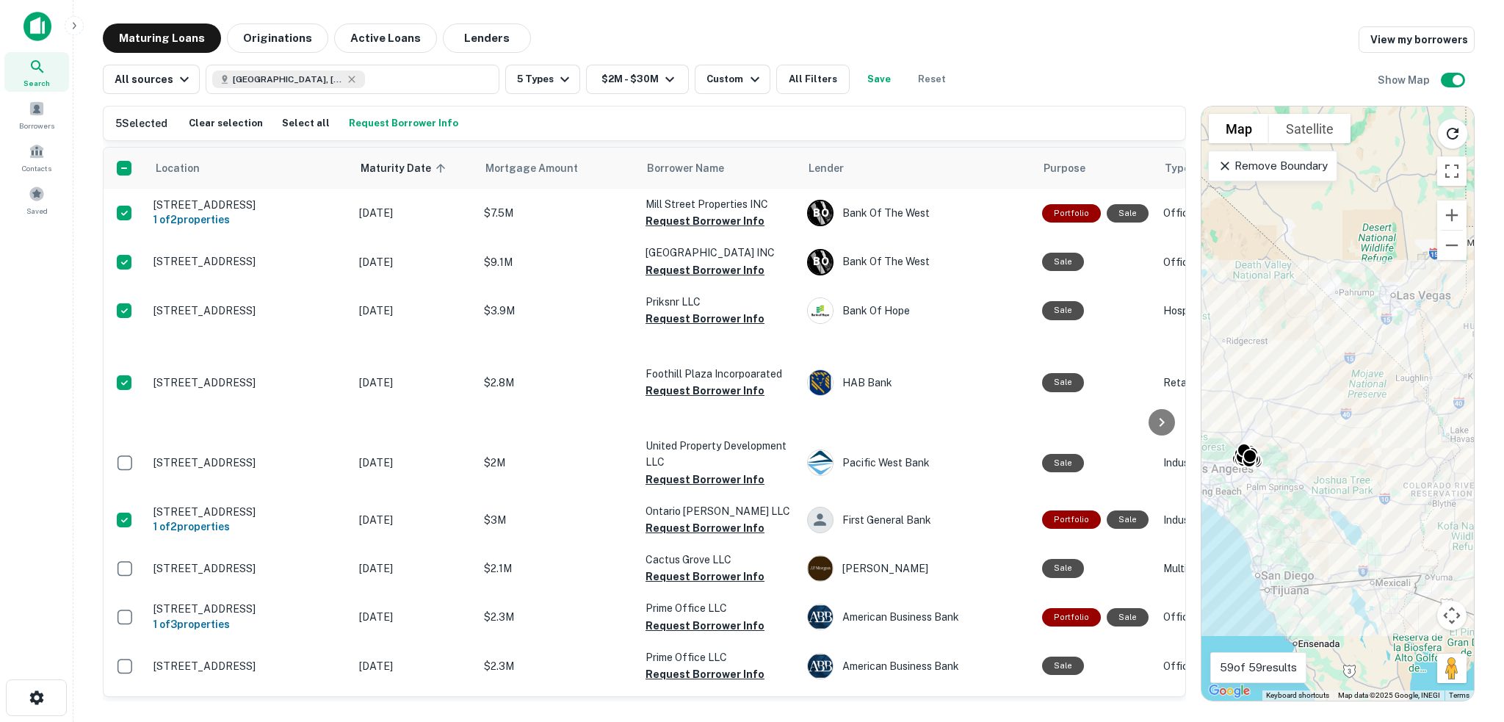
click at [412, 121] on button "Request Borrower Info" at bounding box center [403, 123] width 117 height 22
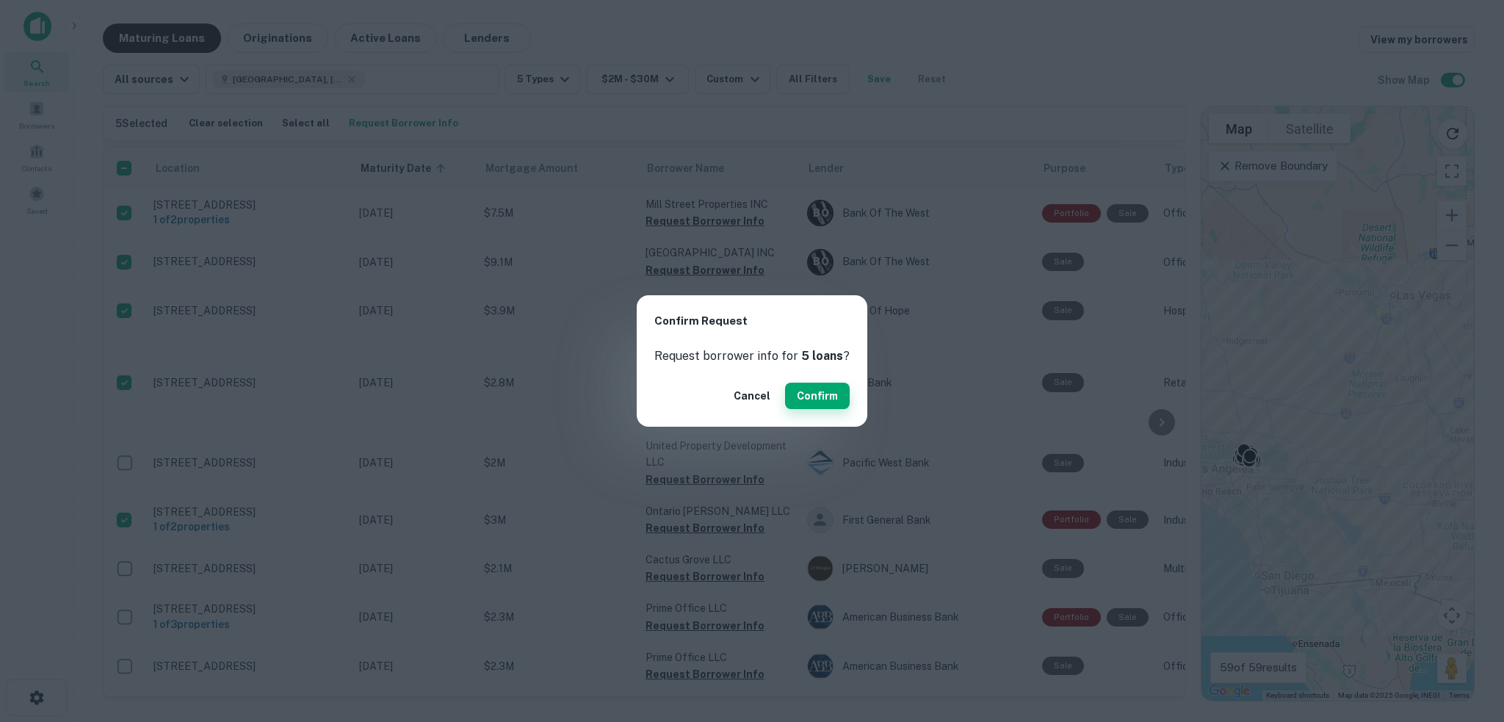
click at [829, 393] on button "Confirm" at bounding box center [817, 396] width 65 height 26
